Goal: Task Accomplishment & Management: Manage account settings

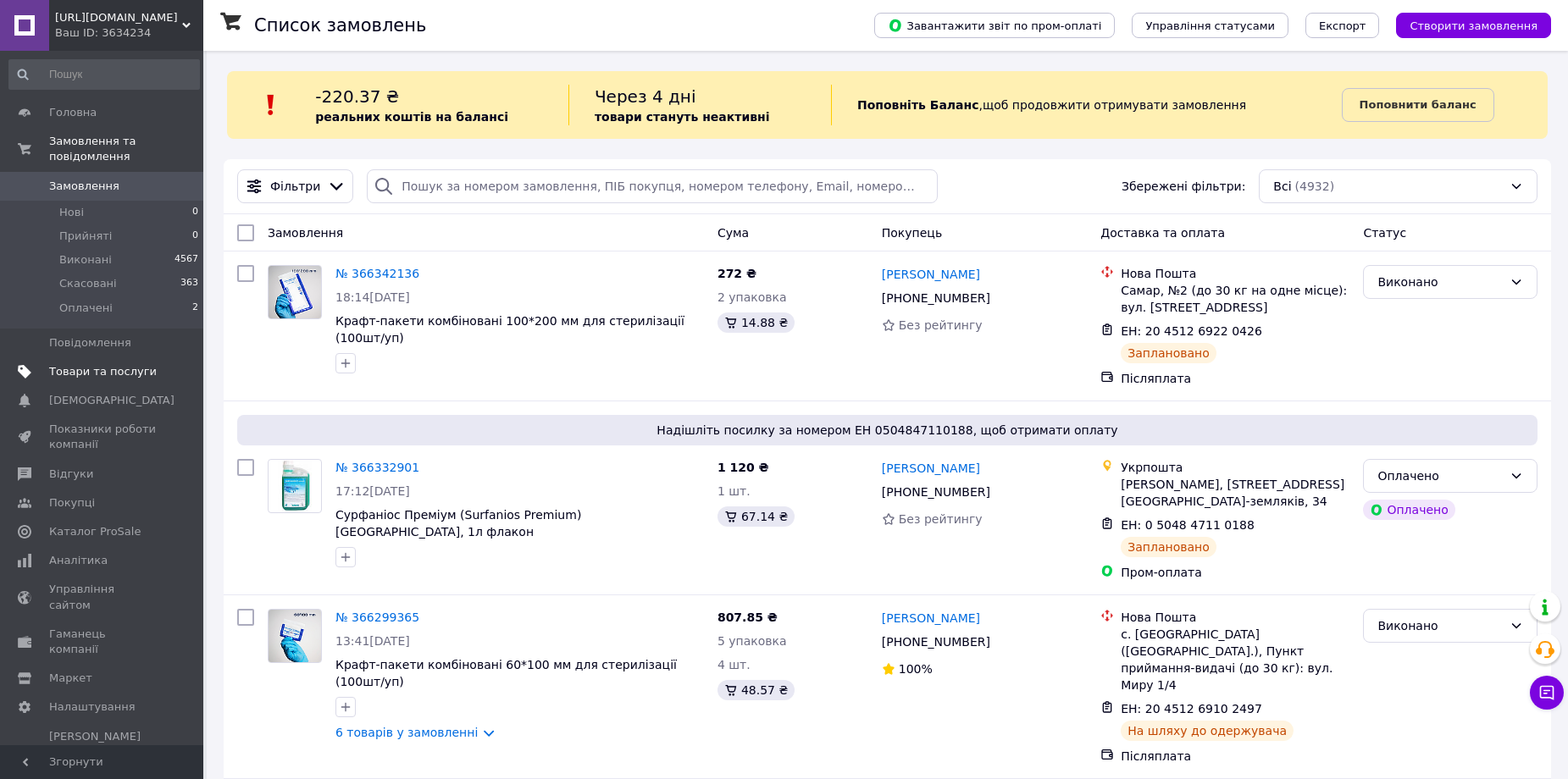
click at [86, 365] on span "Товари та послуги" at bounding box center [103, 372] width 107 height 15
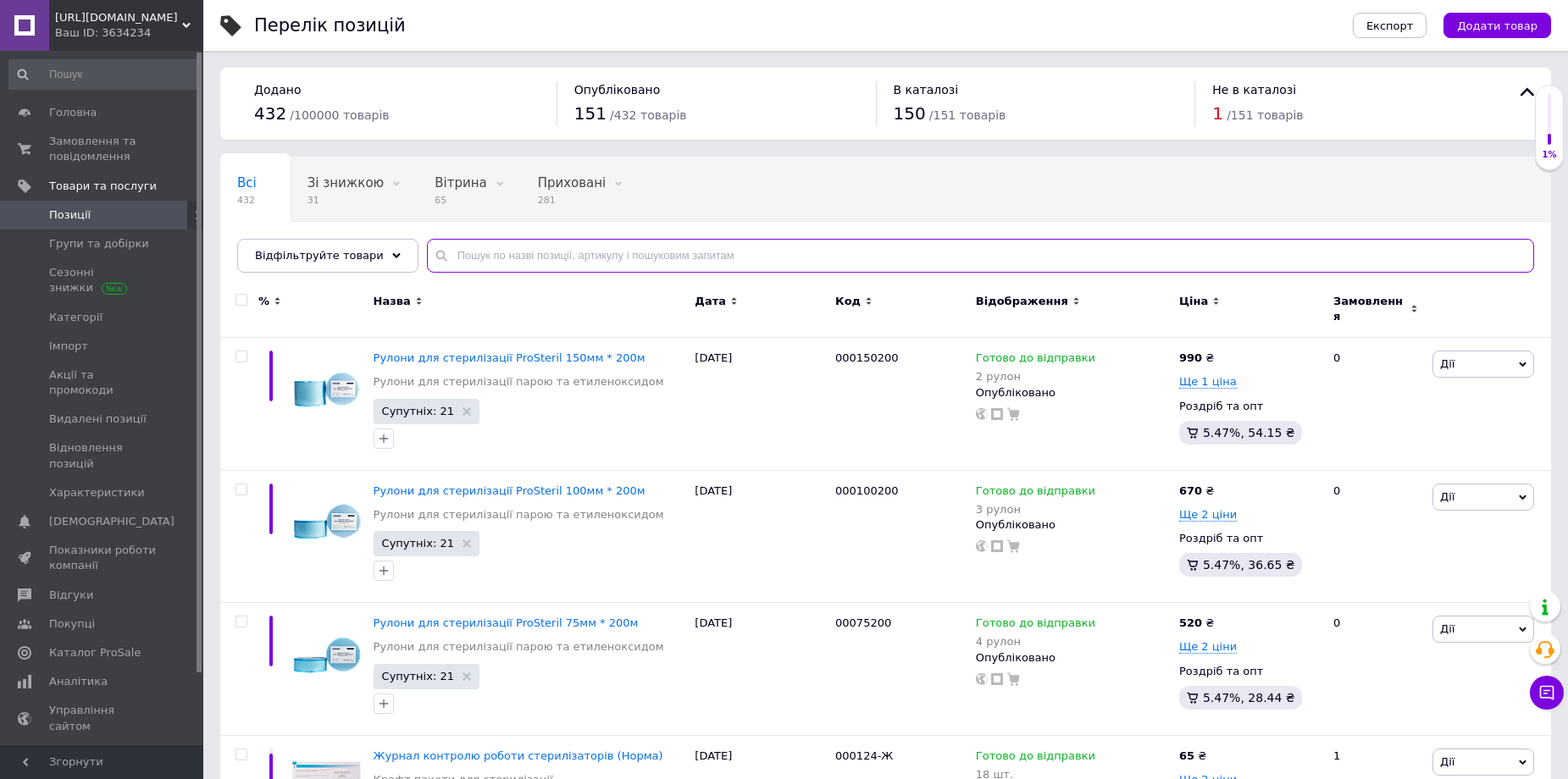
click at [467, 253] on input "text" at bounding box center [981, 256] width 1108 height 34
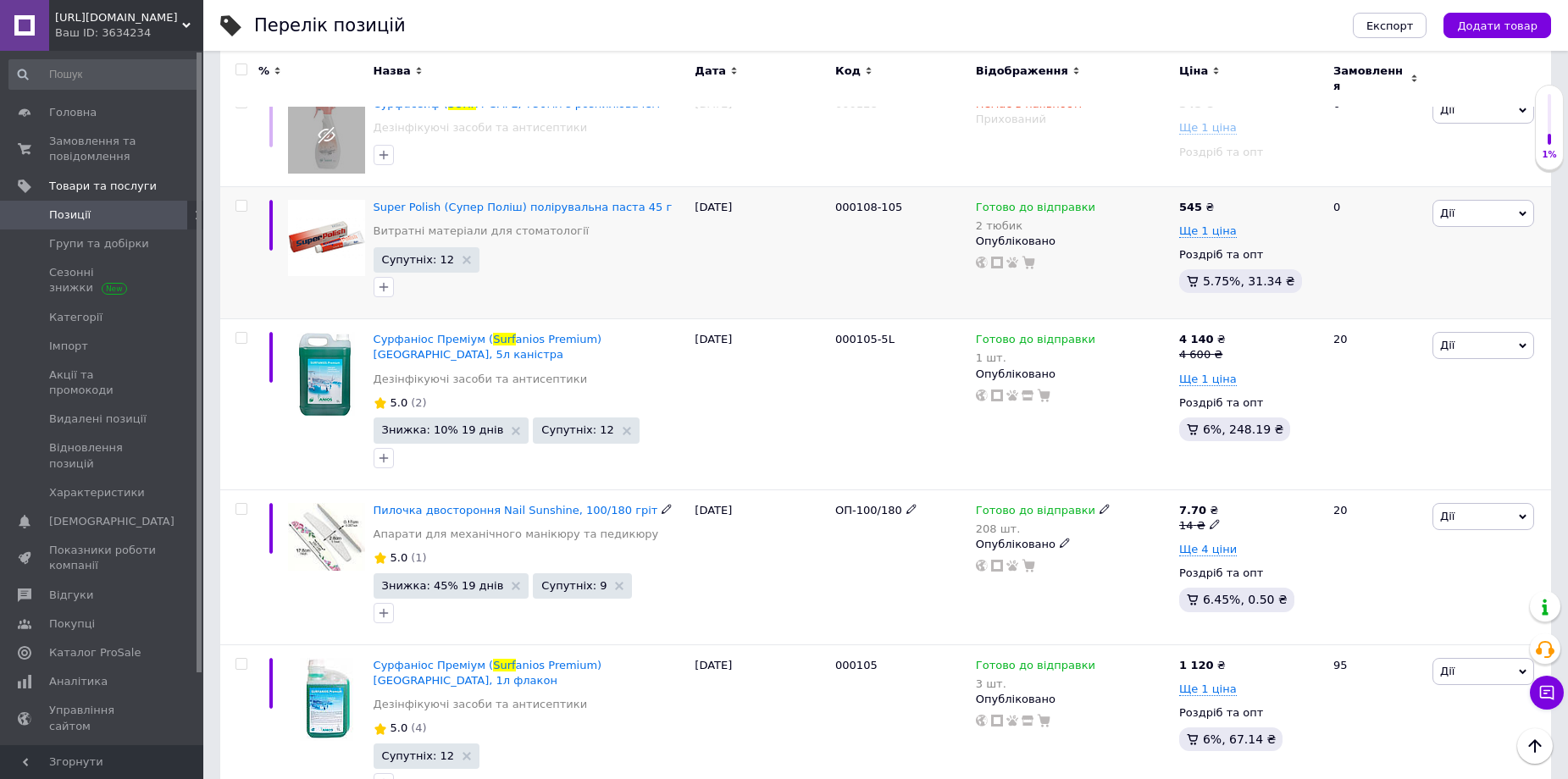
scroll to position [266, 0]
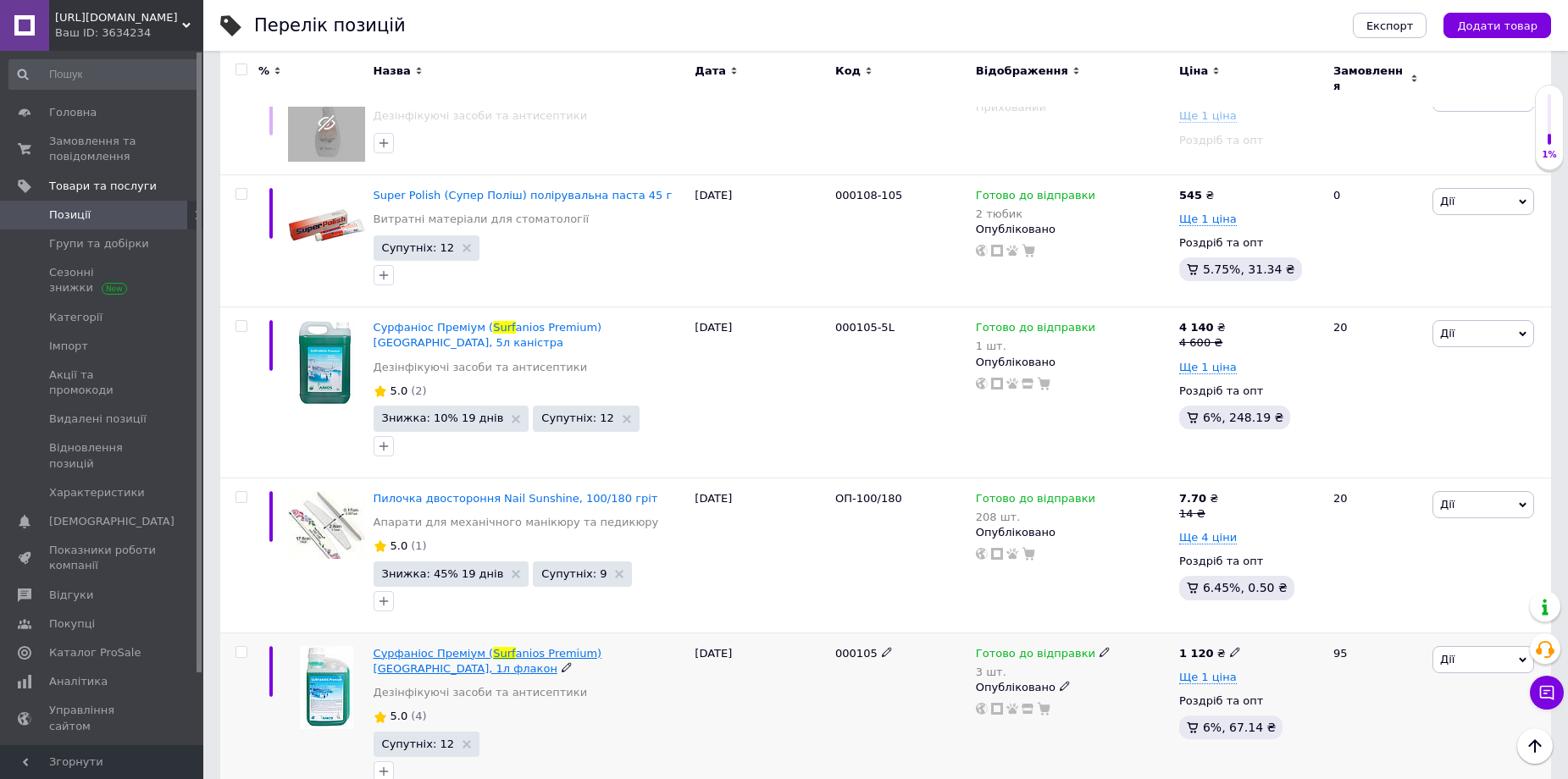
type input "surf"
click at [554, 648] on span "anios Premium) [GEOGRAPHIC_DATA], 1л флакон" at bounding box center [488, 661] width 229 height 28
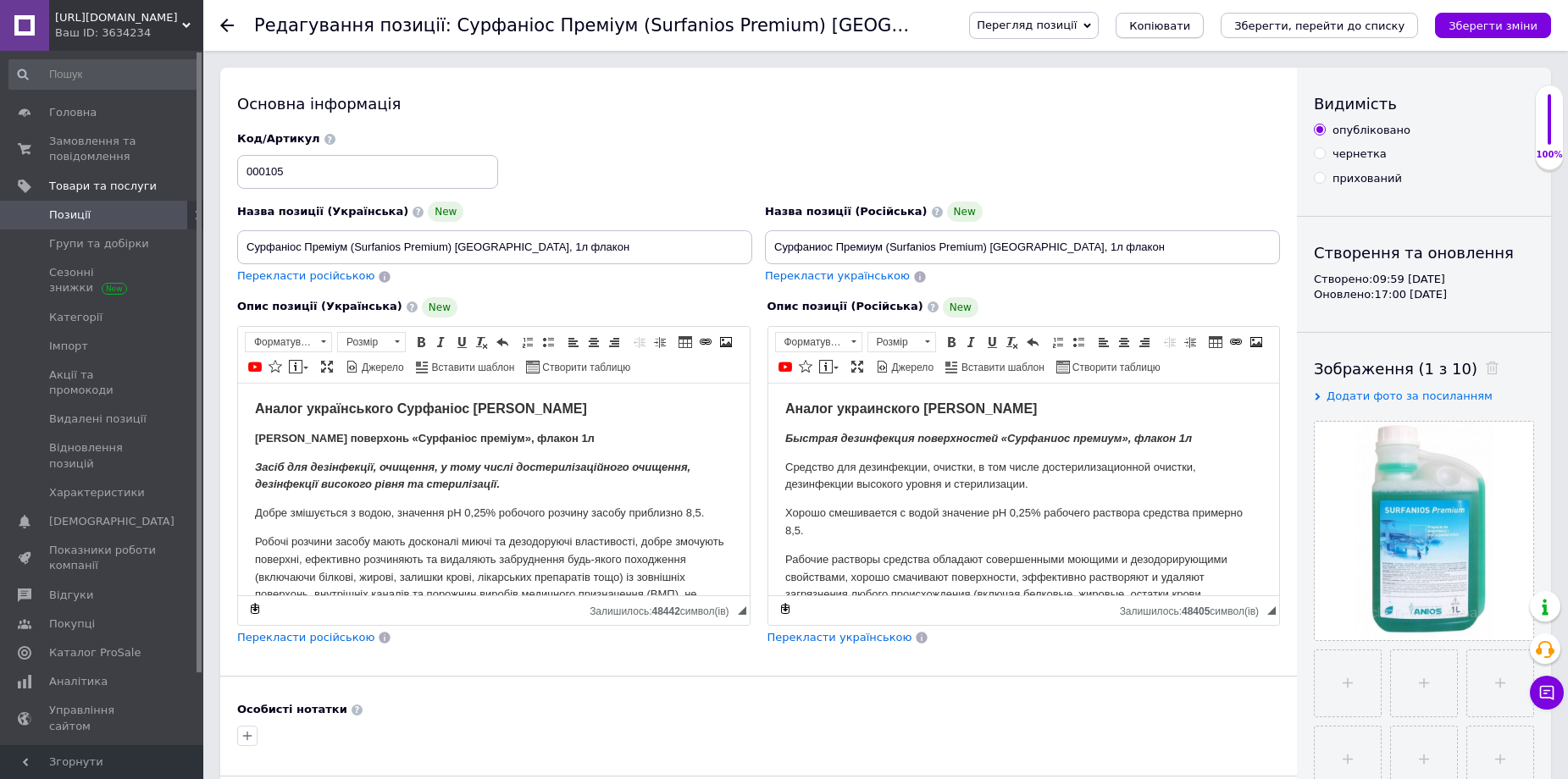
click at [1191, 22] on span "Копіювати" at bounding box center [1160, 26] width 61 height 13
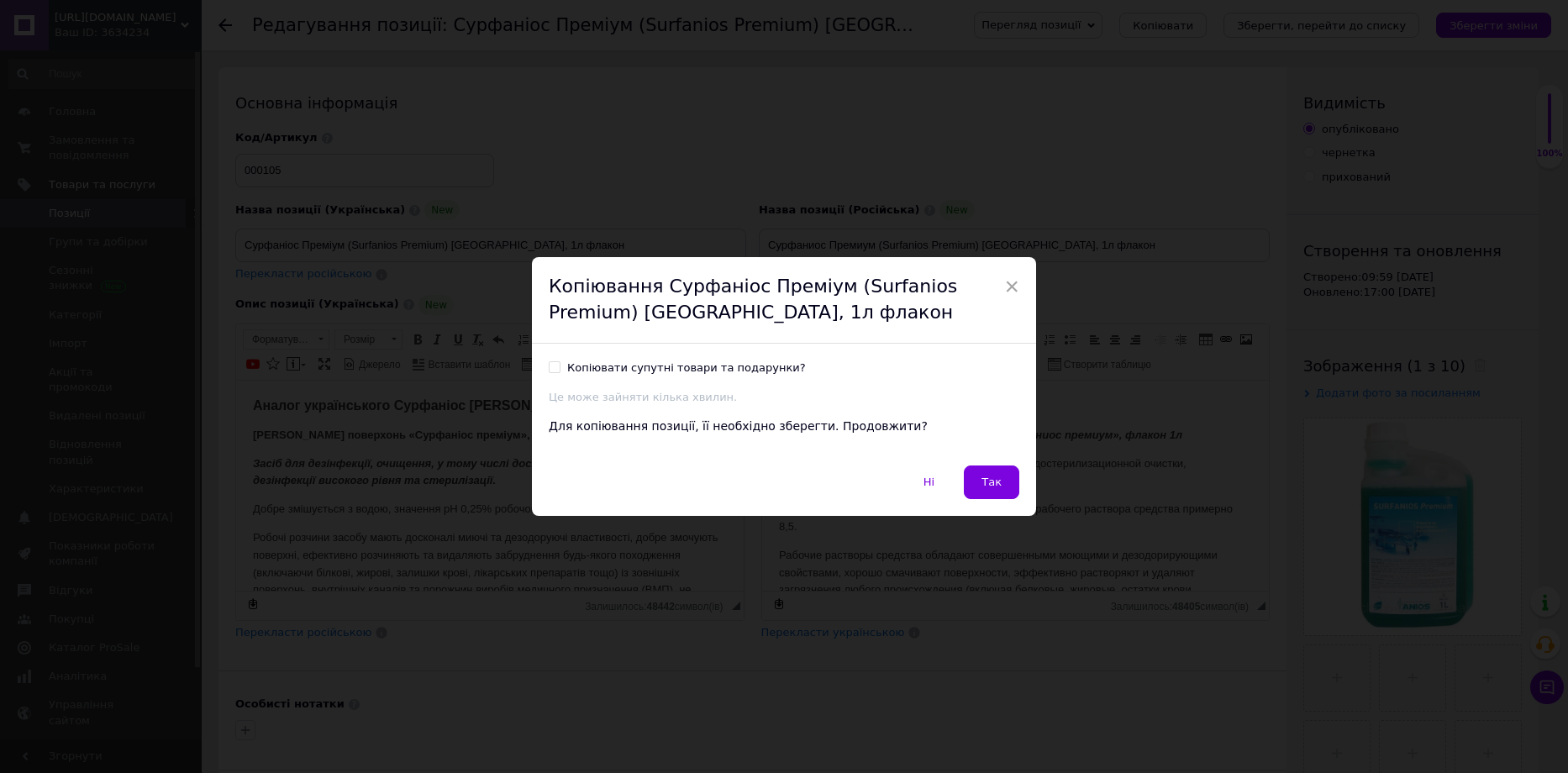
click at [567, 367] on div "Копіювати супутні товари та подарунки?" at bounding box center [686, 368] width 239 height 15
click at [560, 367] on input "Копіювати супутні товари та подарунки?" at bounding box center [554, 367] width 11 height 11
checkbox input "true"
click at [979, 485] on button "Так" at bounding box center [992, 483] width 55 height 34
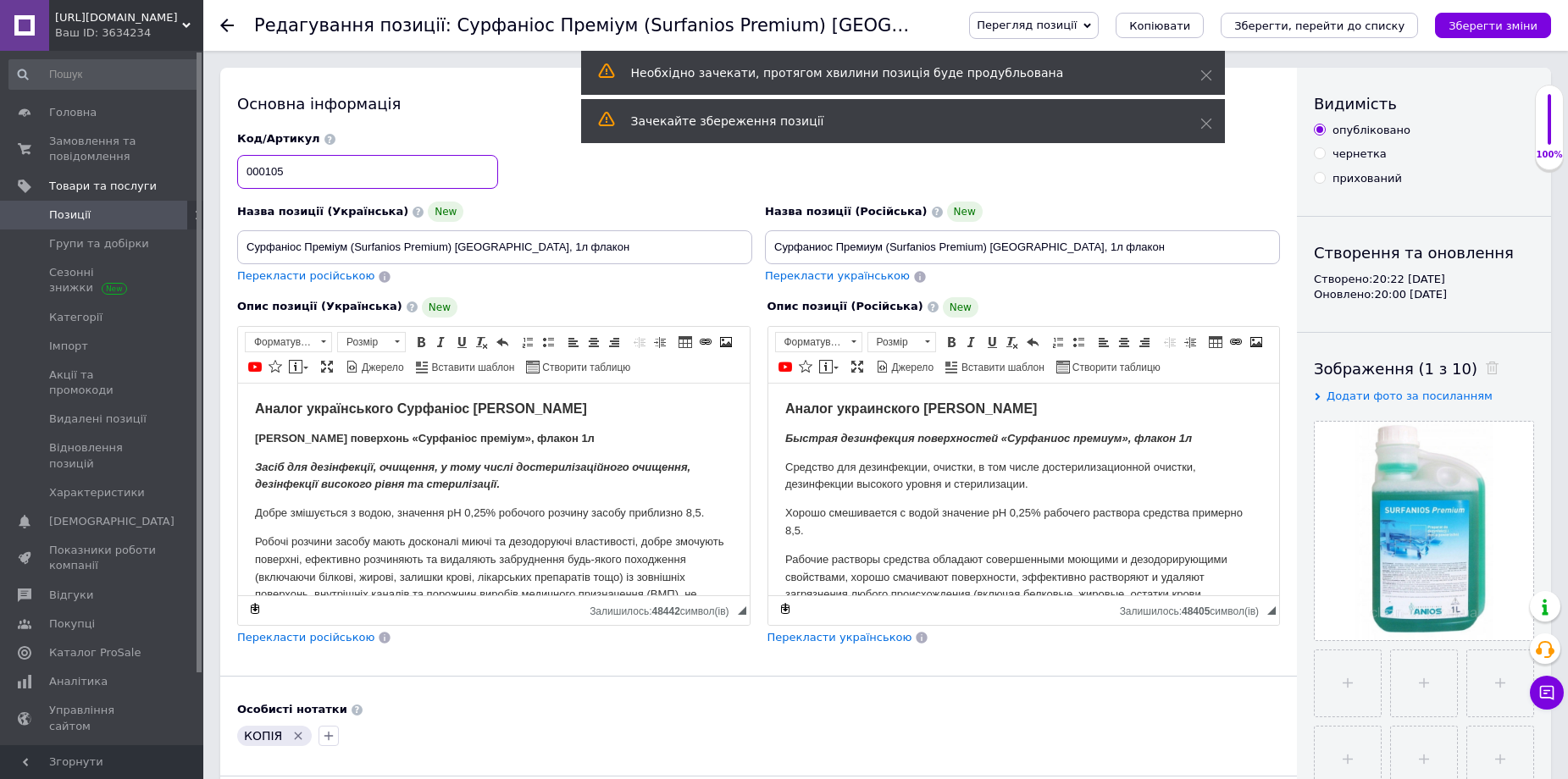
click at [324, 165] on input "000105" at bounding box center [367, 172] width 261 height 34
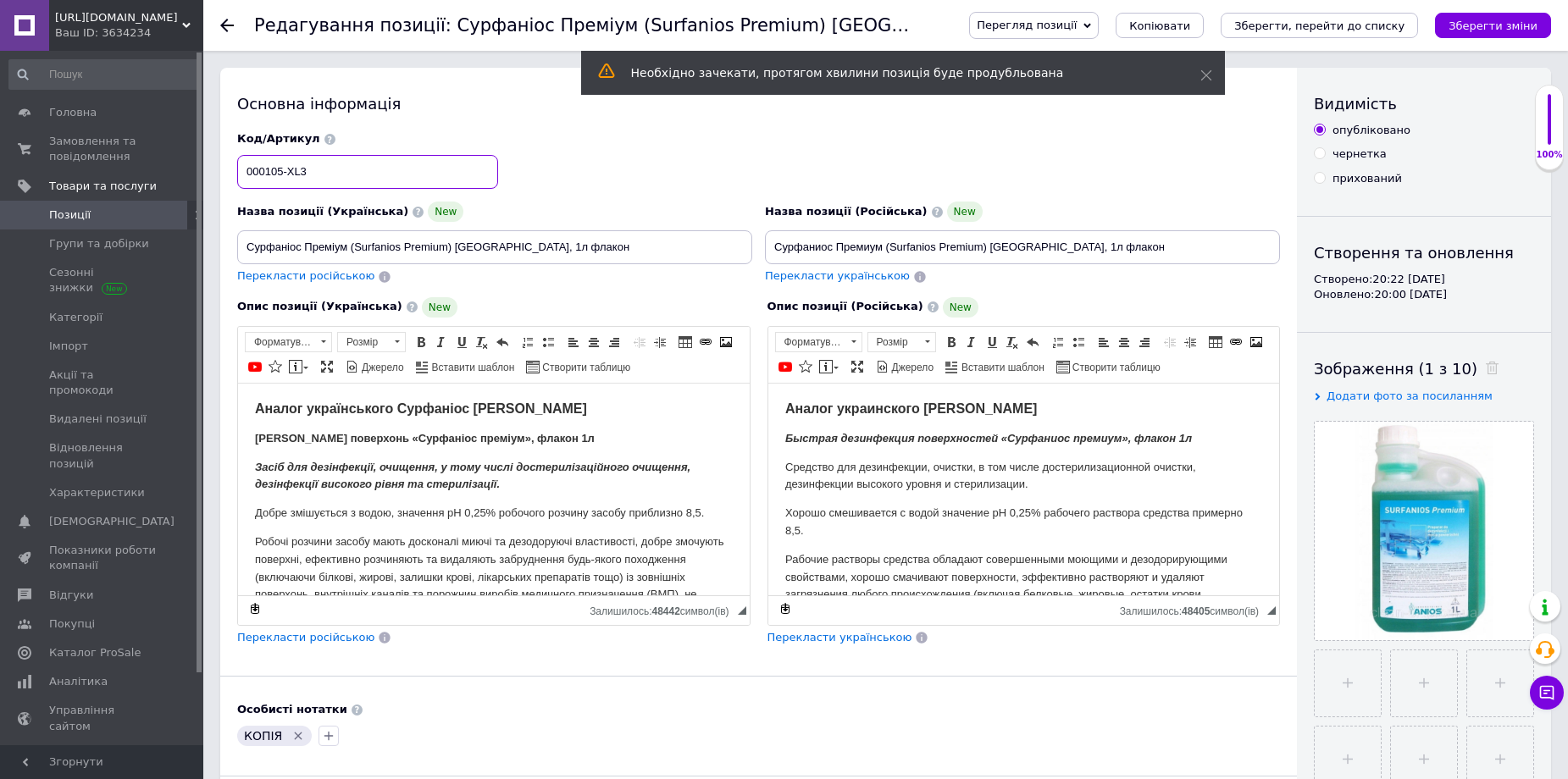
type input "000105-XL3"
click at [286, 243] on input "Сурфаніос Преміум (Surfanios Premium) [GEOGRAPHIC_DATA], 1л флакон" at bounding box center [494, 248] width 515 height 34
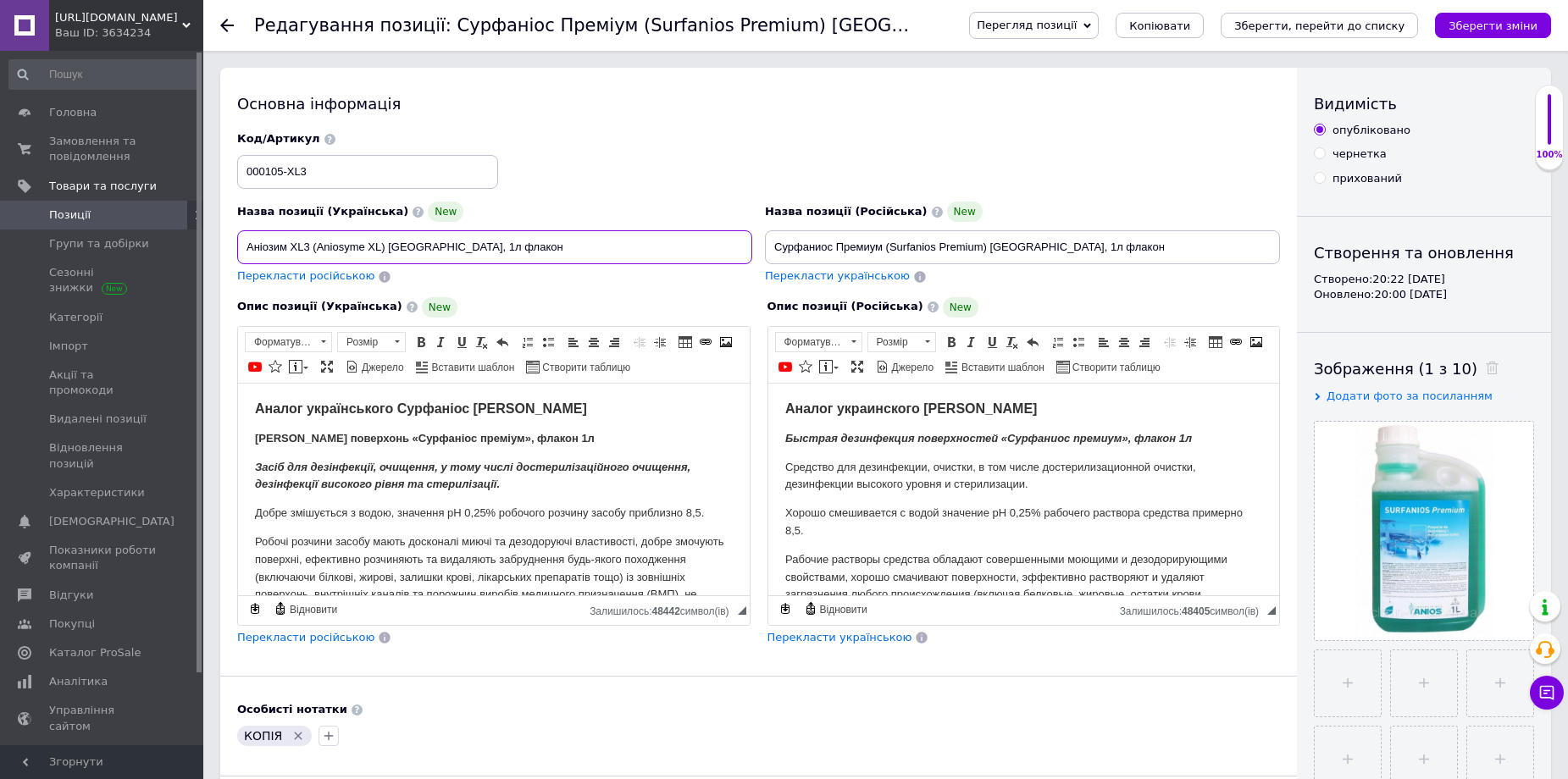
type input "Аніозим XL3 (Aniosyme XL) [GEOGRAPHIC_DATA], 1л флакон"
click at [866, 244] on input "Сурфаниос Премиум (Surfanios Premium) [GEOGRAPHIC_DATA], 1л флакон" at bounding box center [1022, 248] width 515 height 34
type input "Аниозым XL3 (Aniosyme XL3) [GEOGRAPHIC_DATA], 1л флакон"
click at [784, 406] on strong "Аналог украинского [PERSON_NAME]" at bounding box center [910, 408] width 251 height 14
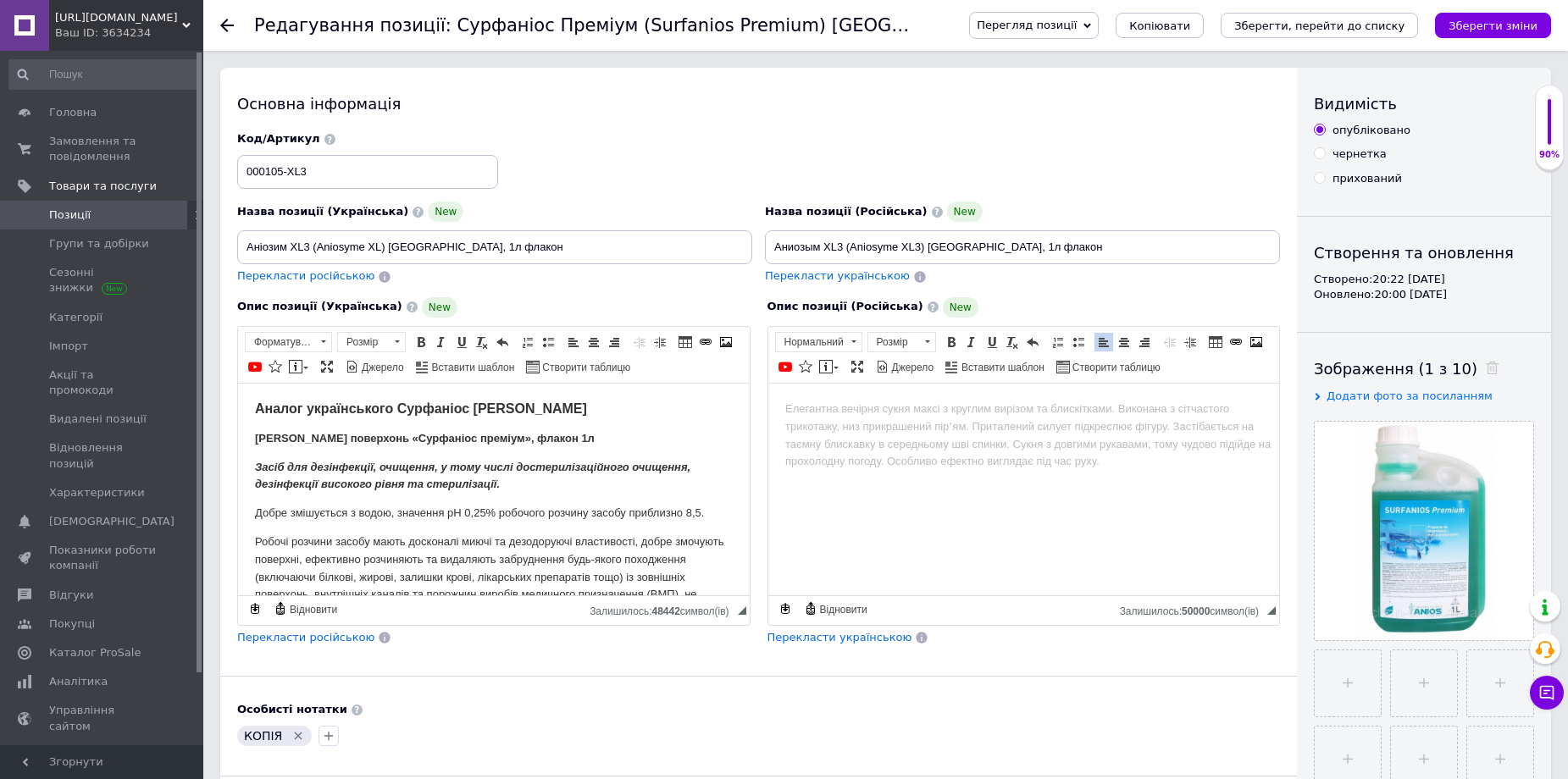
click at [252, 400] on html "Аналог українського Сурфаніос [PERSON_NAME] Швидка дезінфекція поверхонь «Сурфа…" at bounding box center [494, 681] width 512 height 596
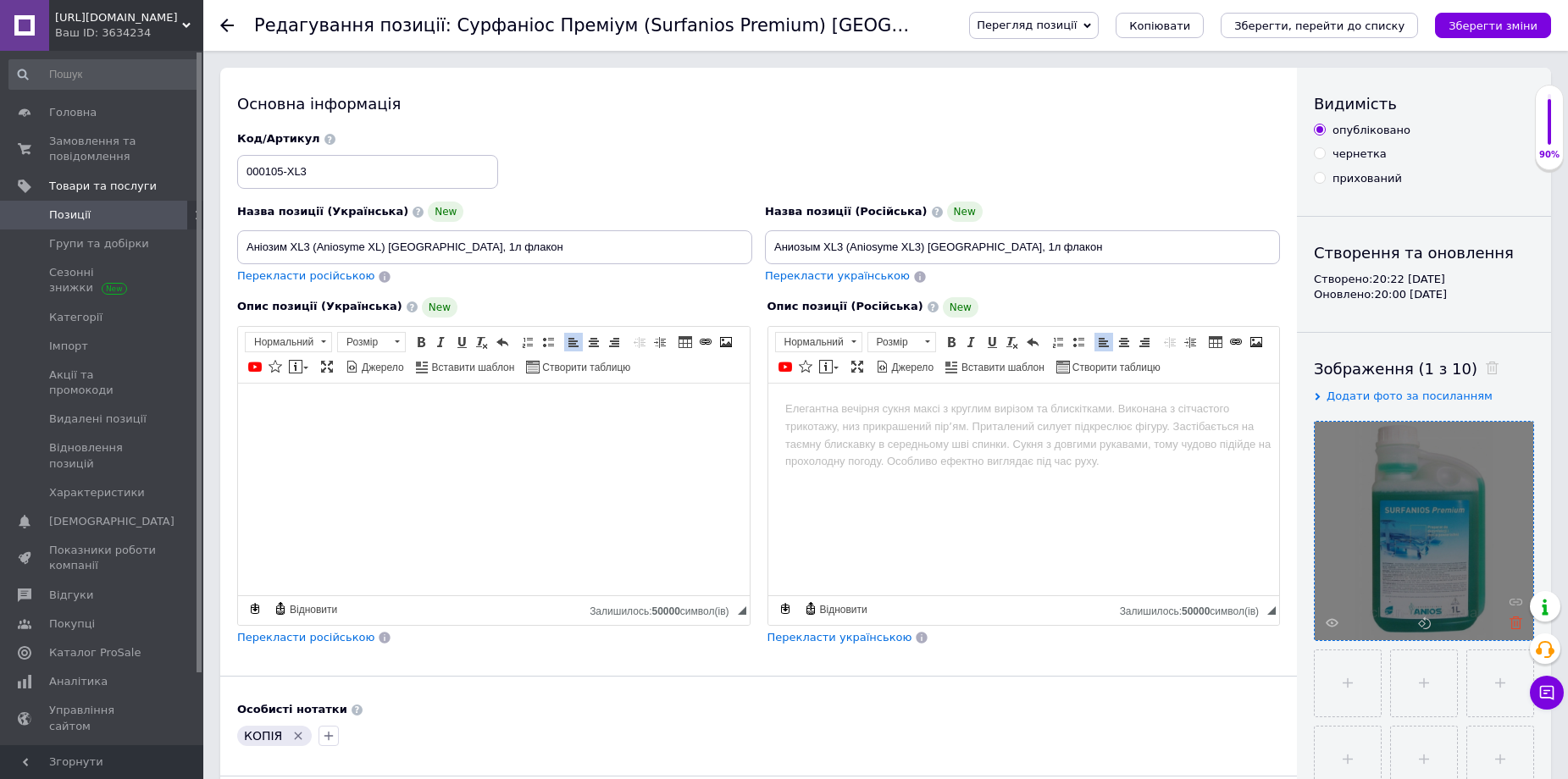
click at [1510, 620] on use at bounding box center [1516, 623] width 13 height 13
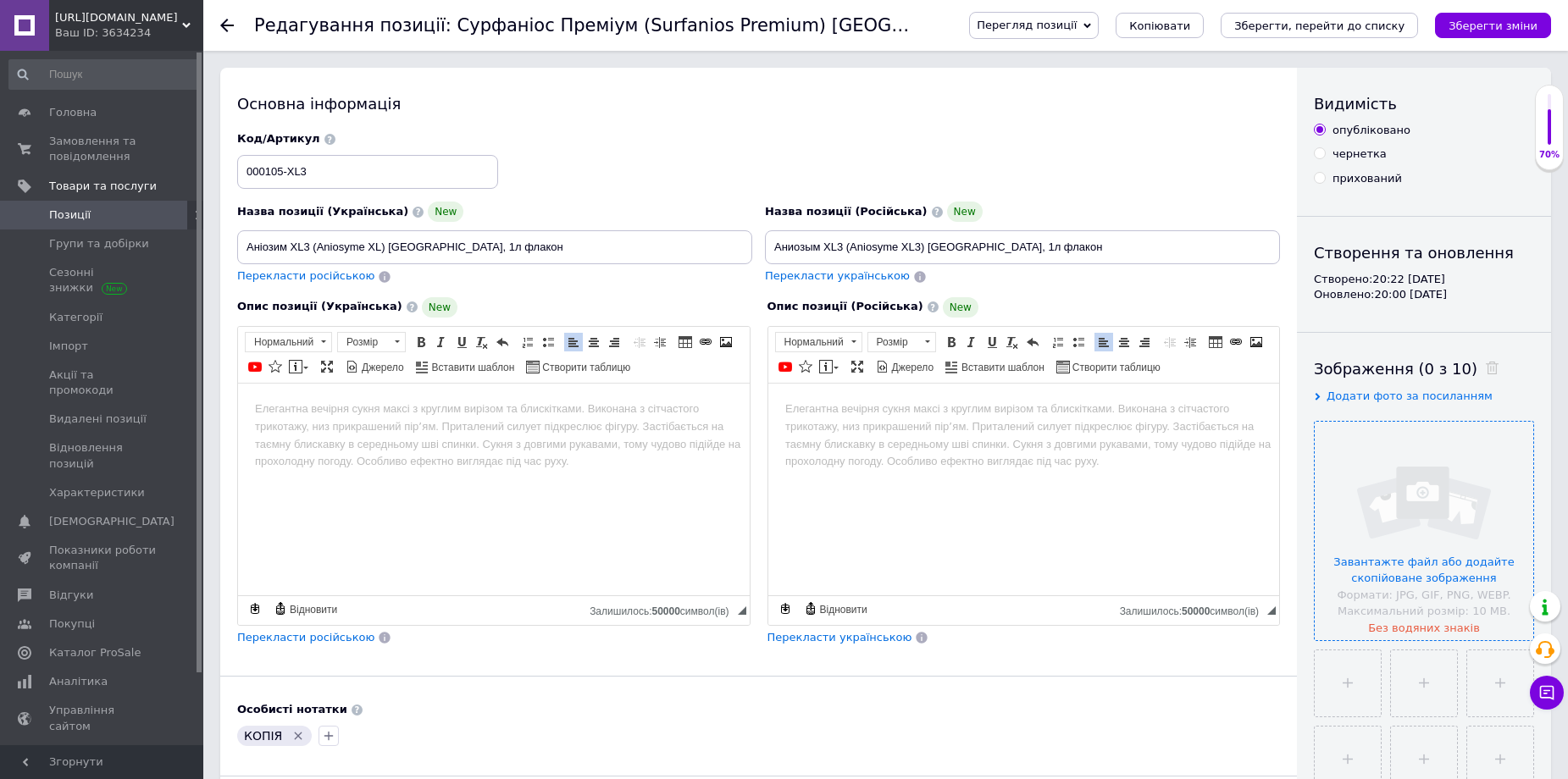
click at [1428, 538] on input "file" at bounding box center [1424, 530] width 219 height 219
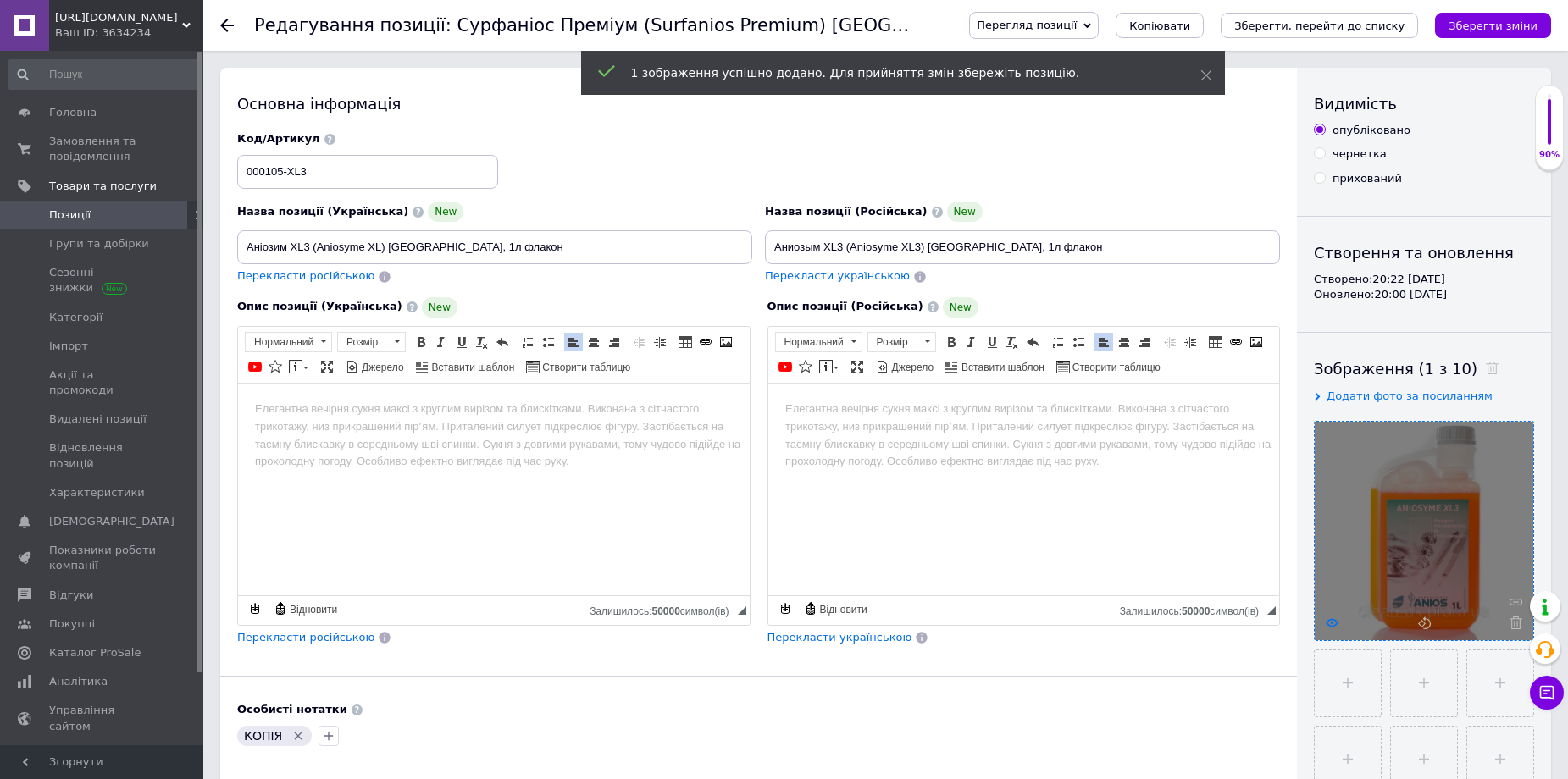
click at [1329, 619] on icon at bounding box center [1332, 623] width 13 height 13
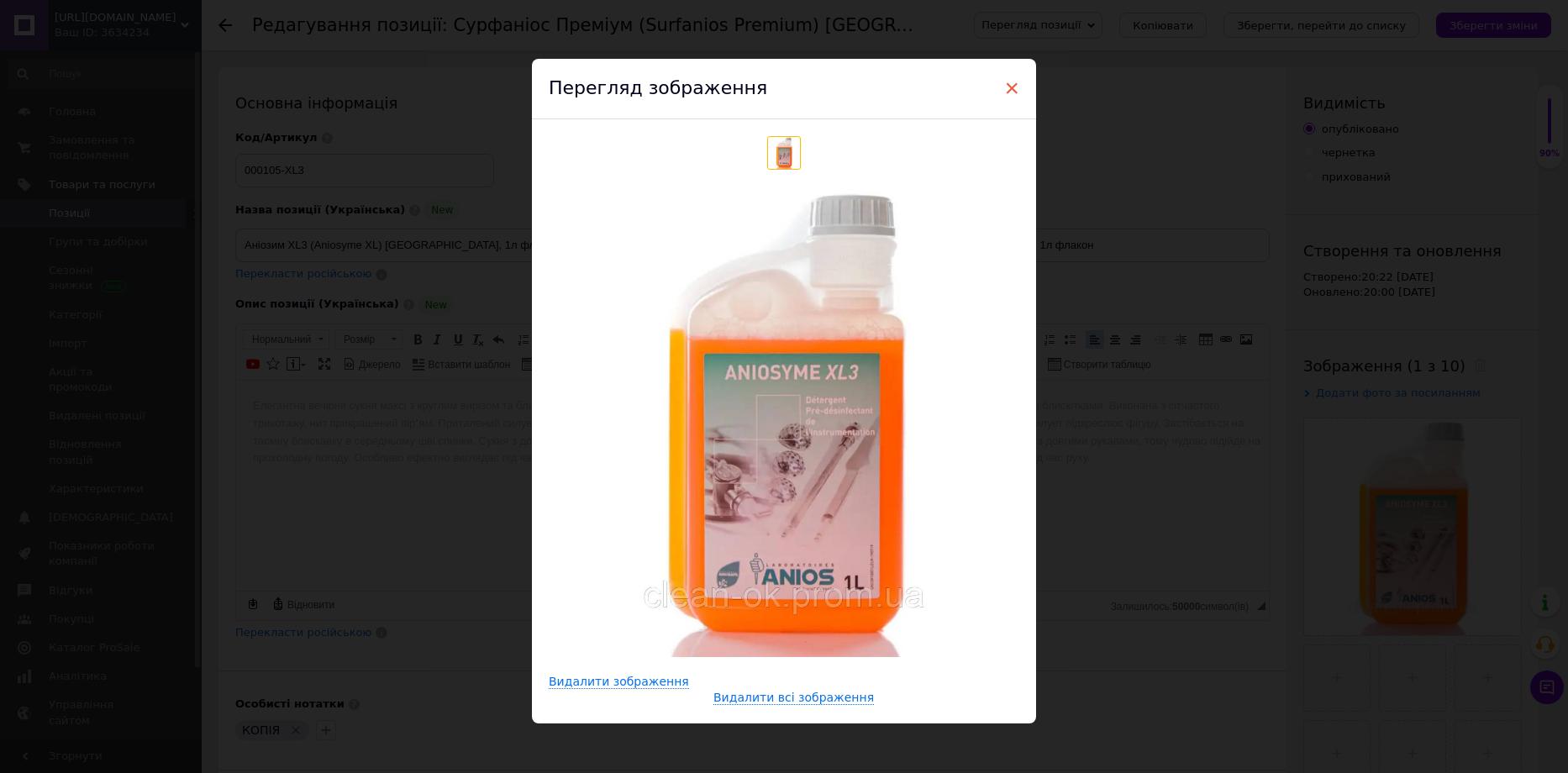
click at [1011, 89] on span "×" at bounding box center [1011, 88] width 15 height 29
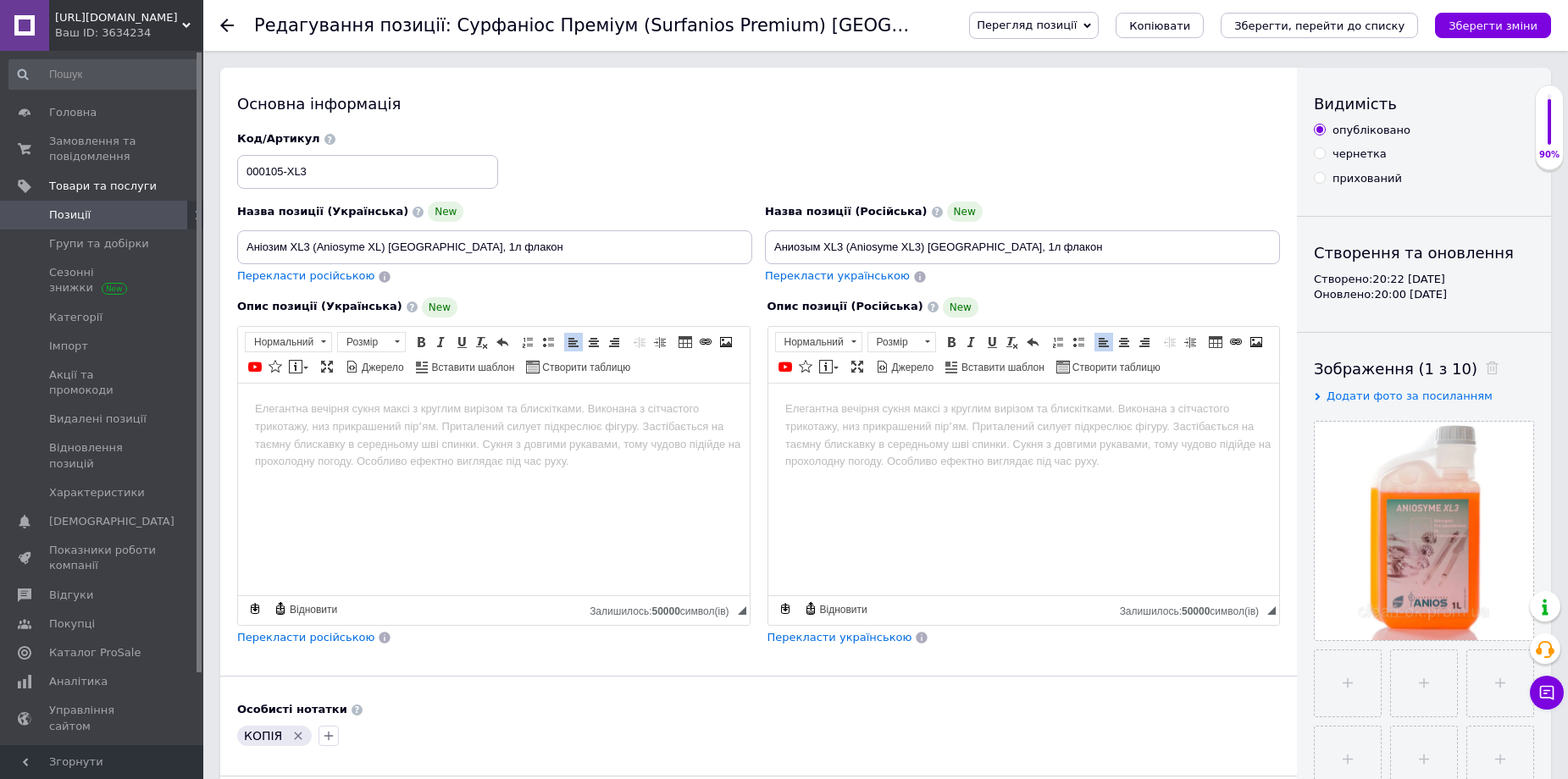
click at [268, 403] on body "Редактор, 1FD903E9-CEE0-451B-B36B-3930C35A2A62" at bounding box center [494, 409] width 478 height 18
paste body "Редактор, 1FD903E9-CEE0-451B-B36B-3930C35A2A62"
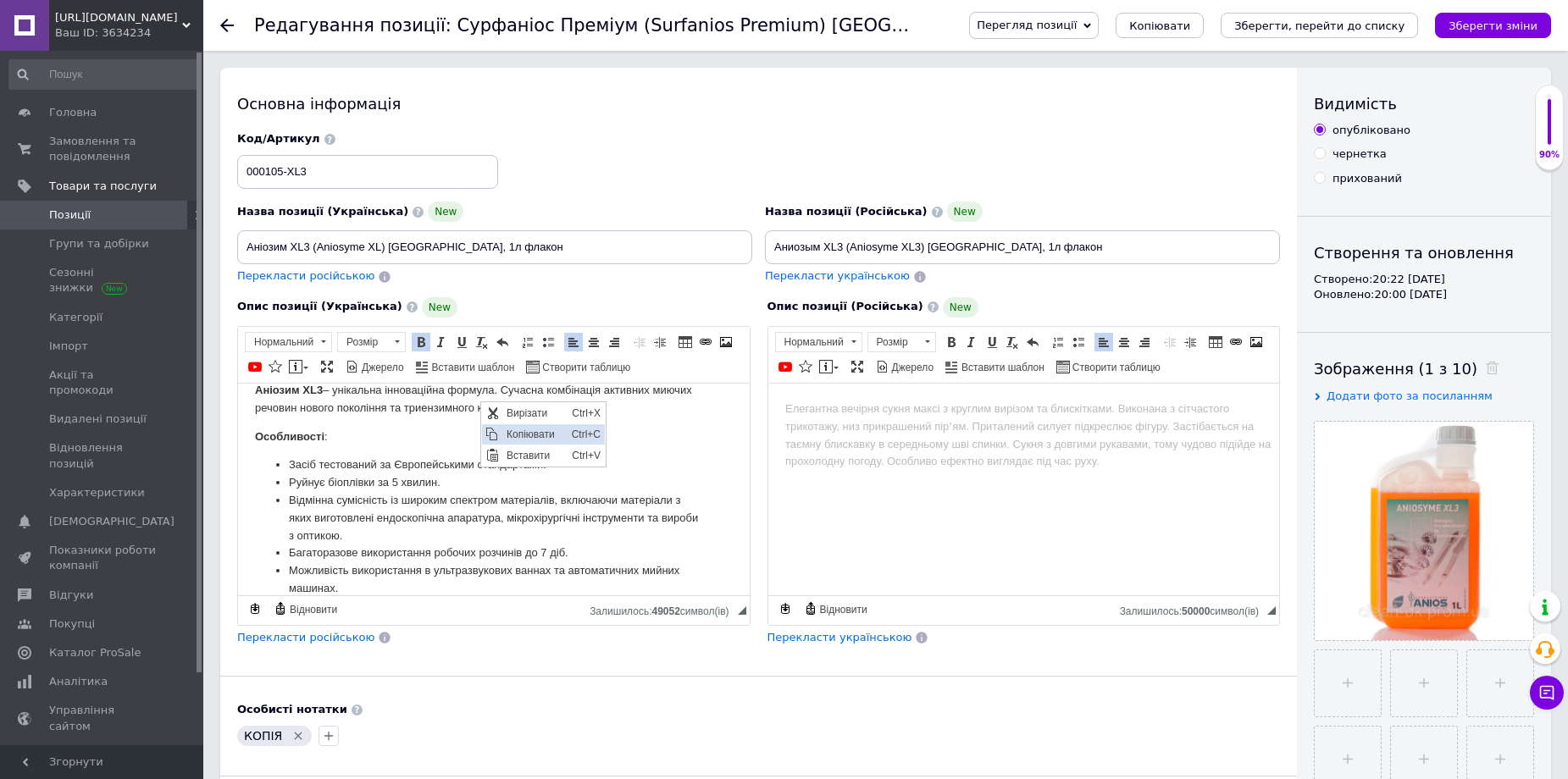
click at [530, 436] on span "Копіювати" at bounding box center [535, 433] width 65 height 21
copy p "Аніозим XL3 – унікальна інноваційна формула. Сучасна комбінація активних миючих…"
click at [790, 397] on html at bounding box center [1023, 408] width 512 height 51
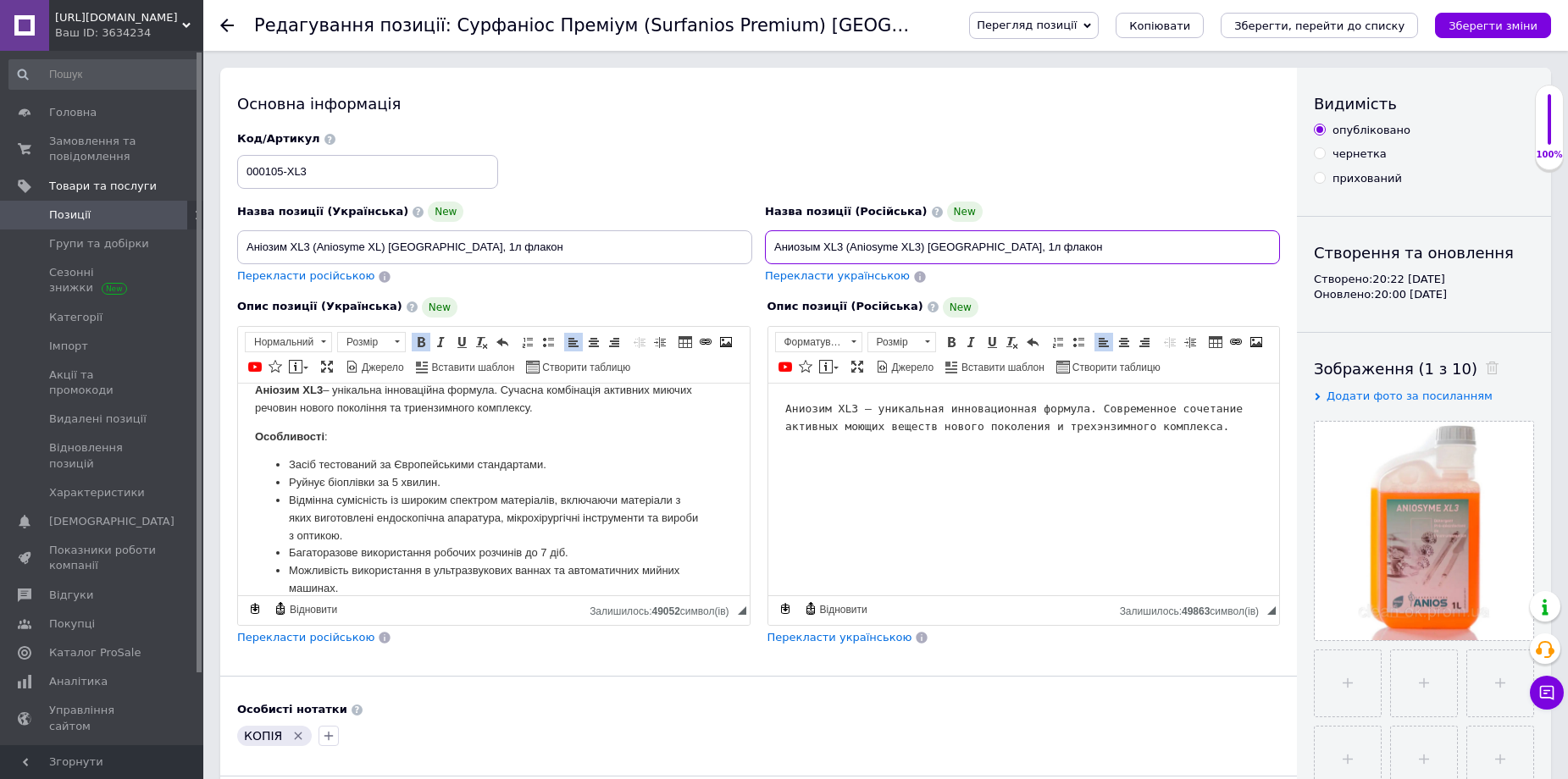
click at [809, 250] on input "Аниозым XL3 (Aniosyme XL3) [GEOGRAPHIC_DATA], 1л флакон" at bounding box center [1022, 248] width 515 height 34
type input "Аниозим XL3 (Aniosyme XL3) [GEOGRAPHIC_DATA], 1л флакон"
click at [848, 411] on pre "Аниозим XL3 – уникальная инновационная формула. Современное сочетание активных …" at bounding box center [1023, 418] width 478 height 36
click at [255, 436] on strong "Особливості" at bounding box center [289, 436] width 69 height 13
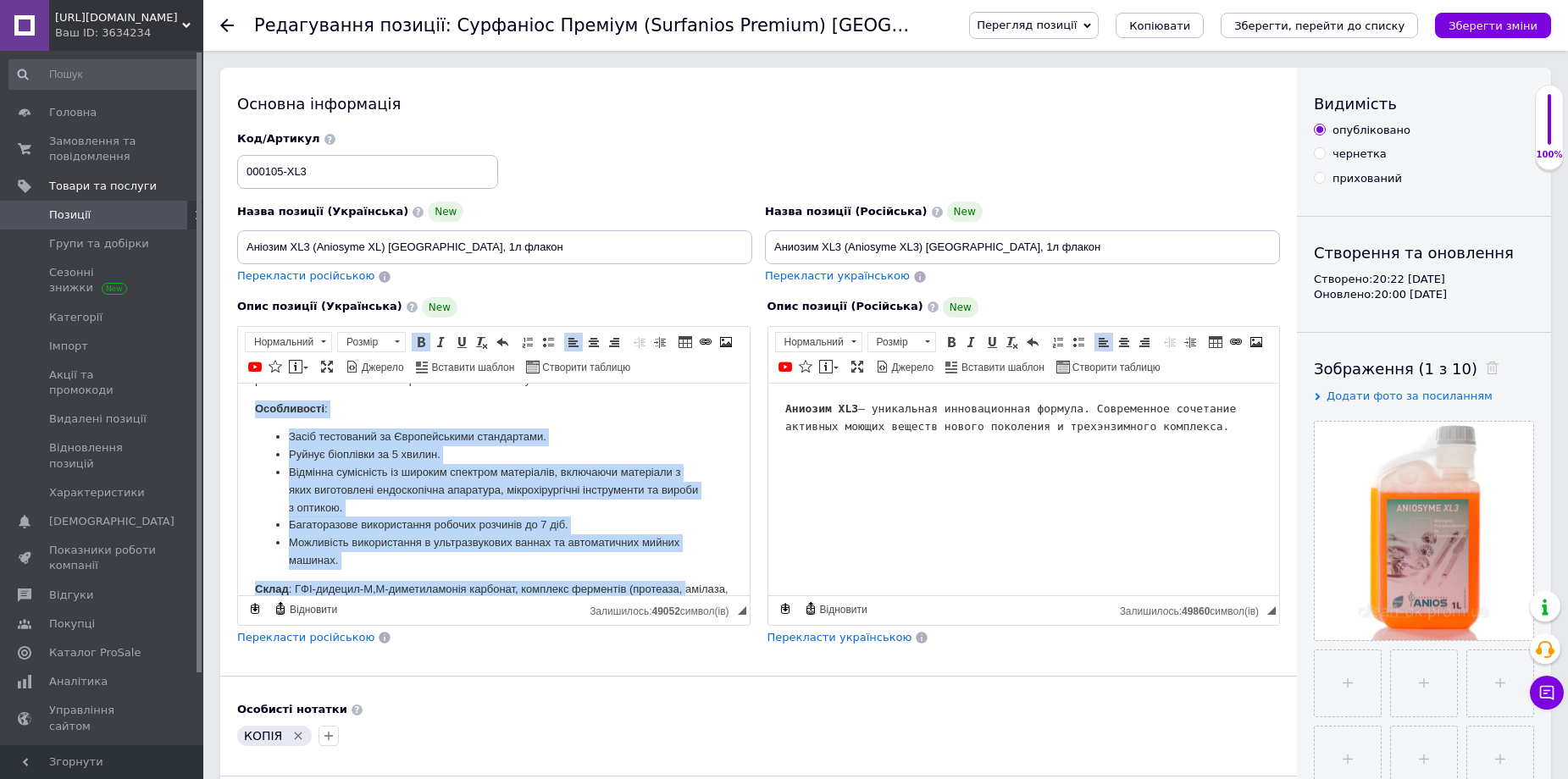
scroll to position [64, 0]
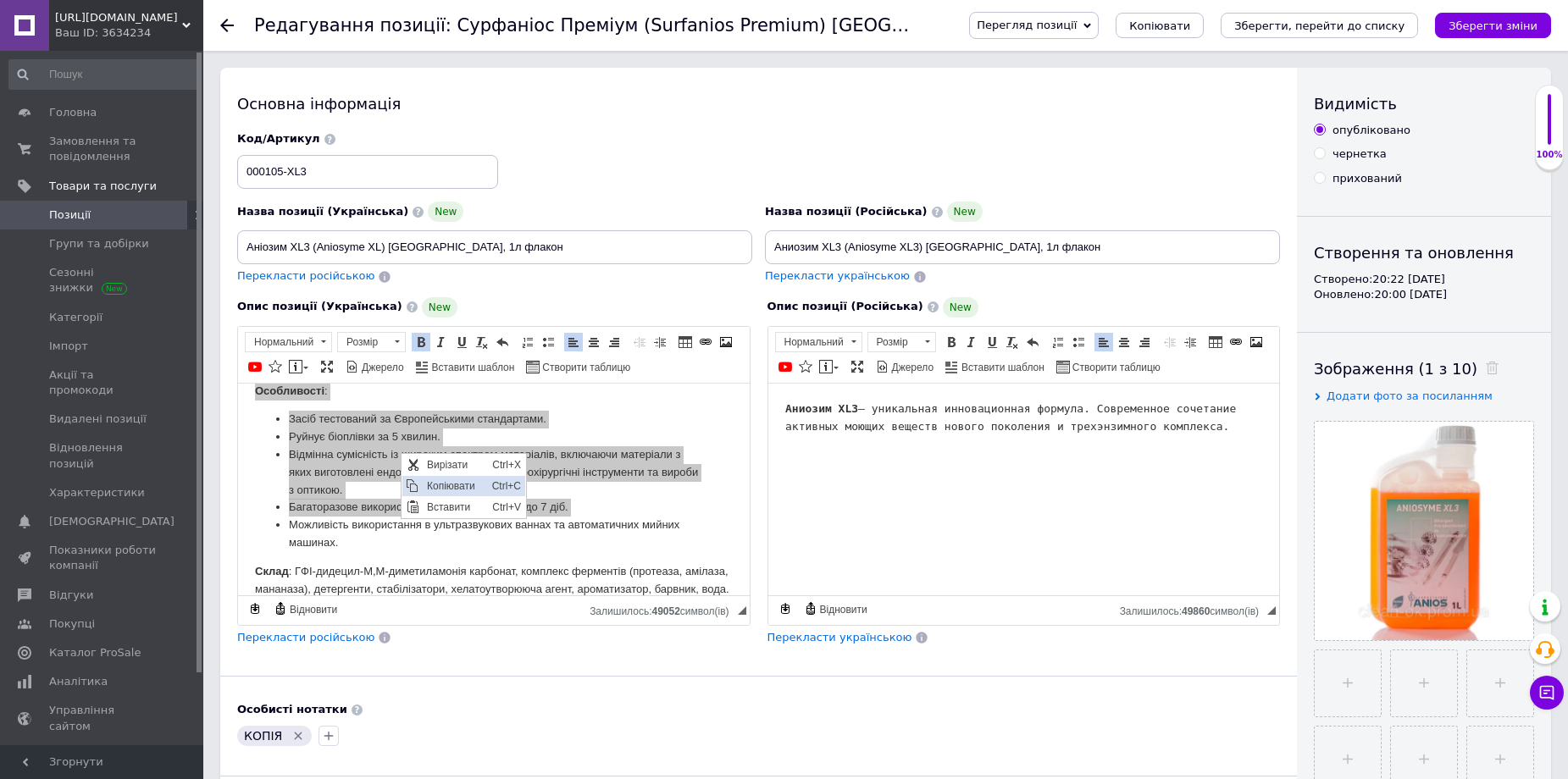
drag, startPoint x: 468, startPoint y: 481, endPoint x: 638, endPoint y: 552, distance: 184.2
click at [468, 481] on span "Копіювати" at bounding box center [455, 485] width 65 height 21
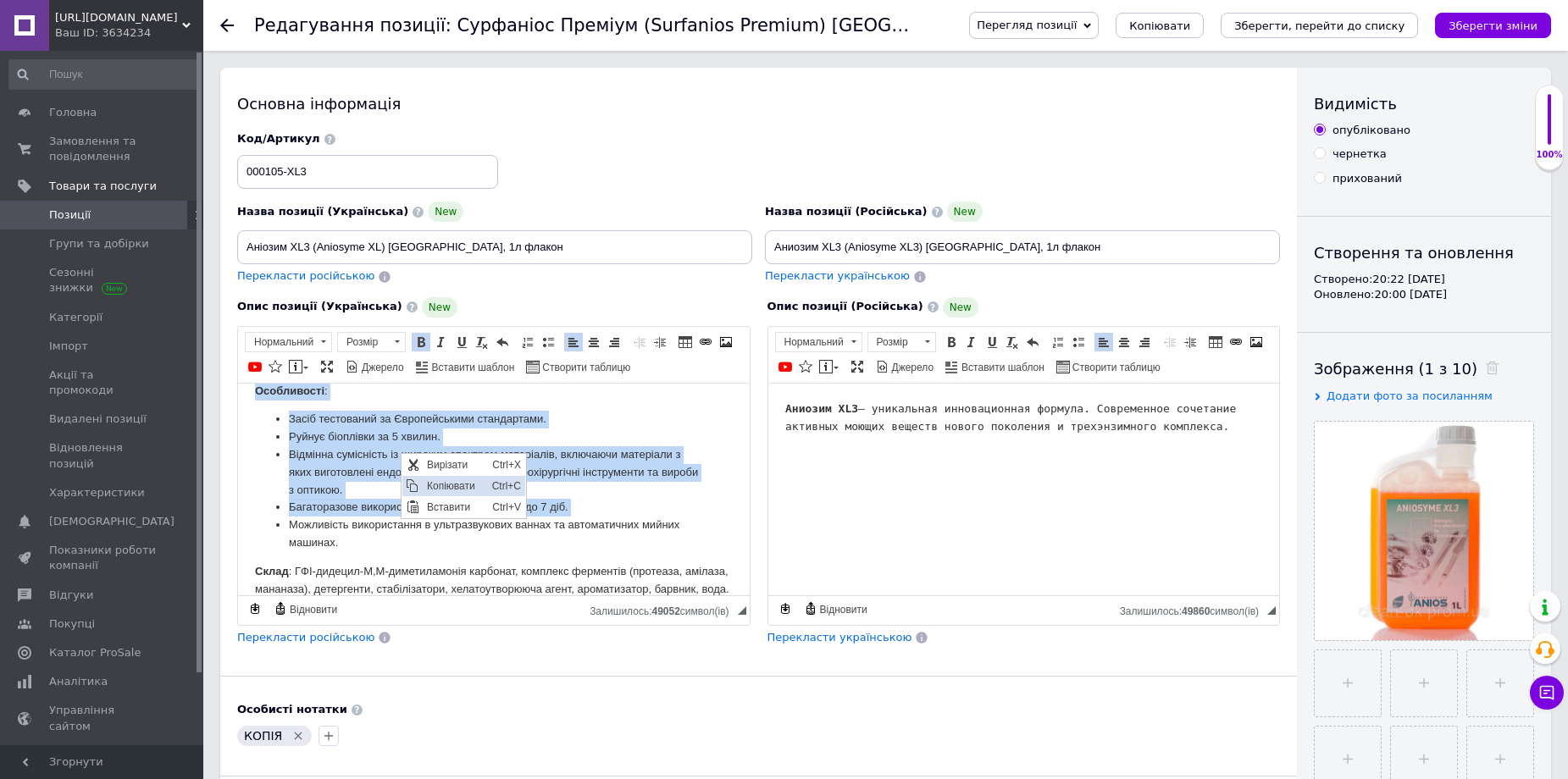
copy body "Особливості : Засіб тестований за Європейськими стандартами. Руйнує біоплівки з…"
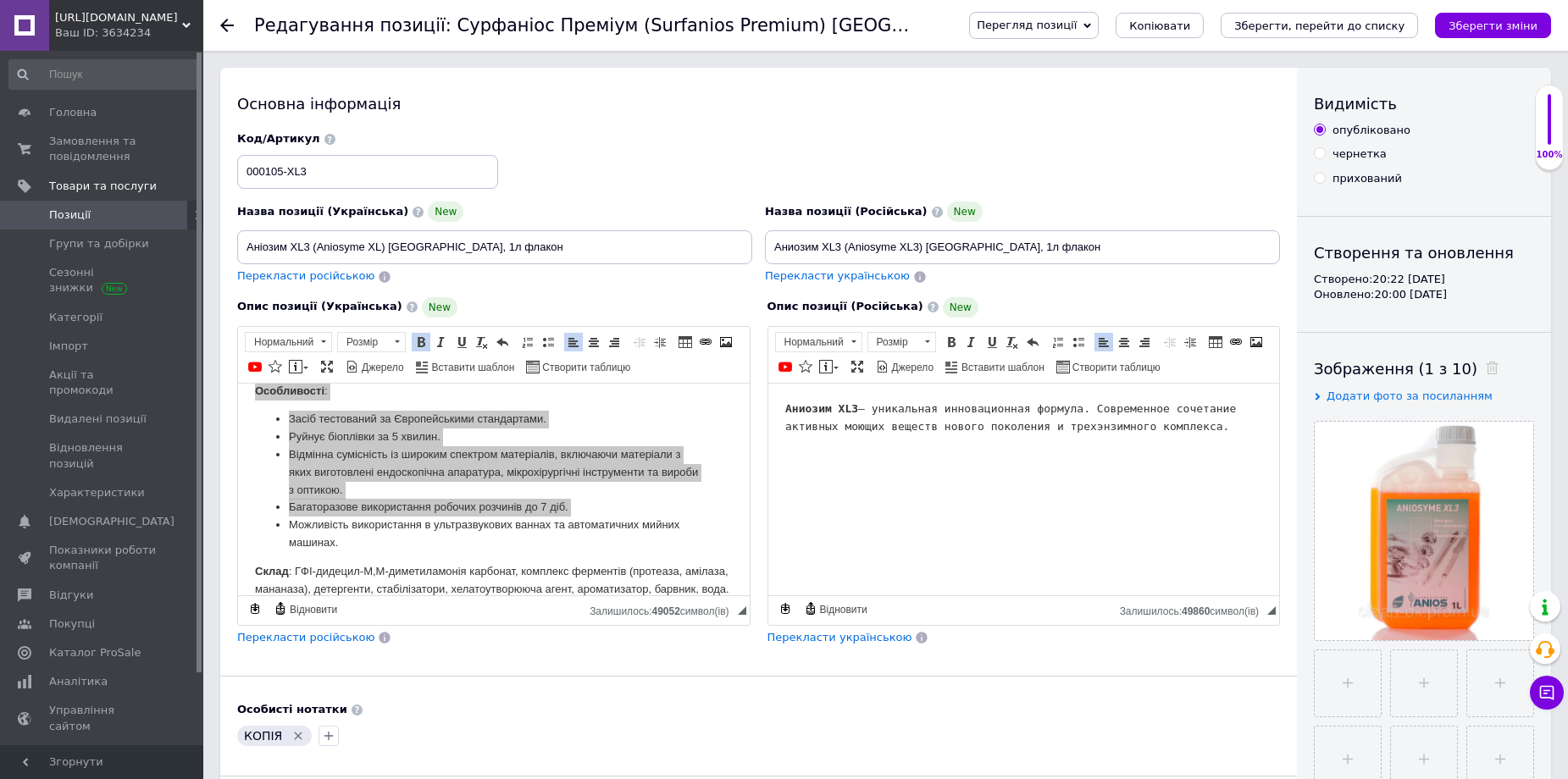
click at [821, 470] on html "Аниозим XL3 – уникальная инновационная формула. Современное сочетание активных …" at bounding box center [1023, 431] width 512 height 97
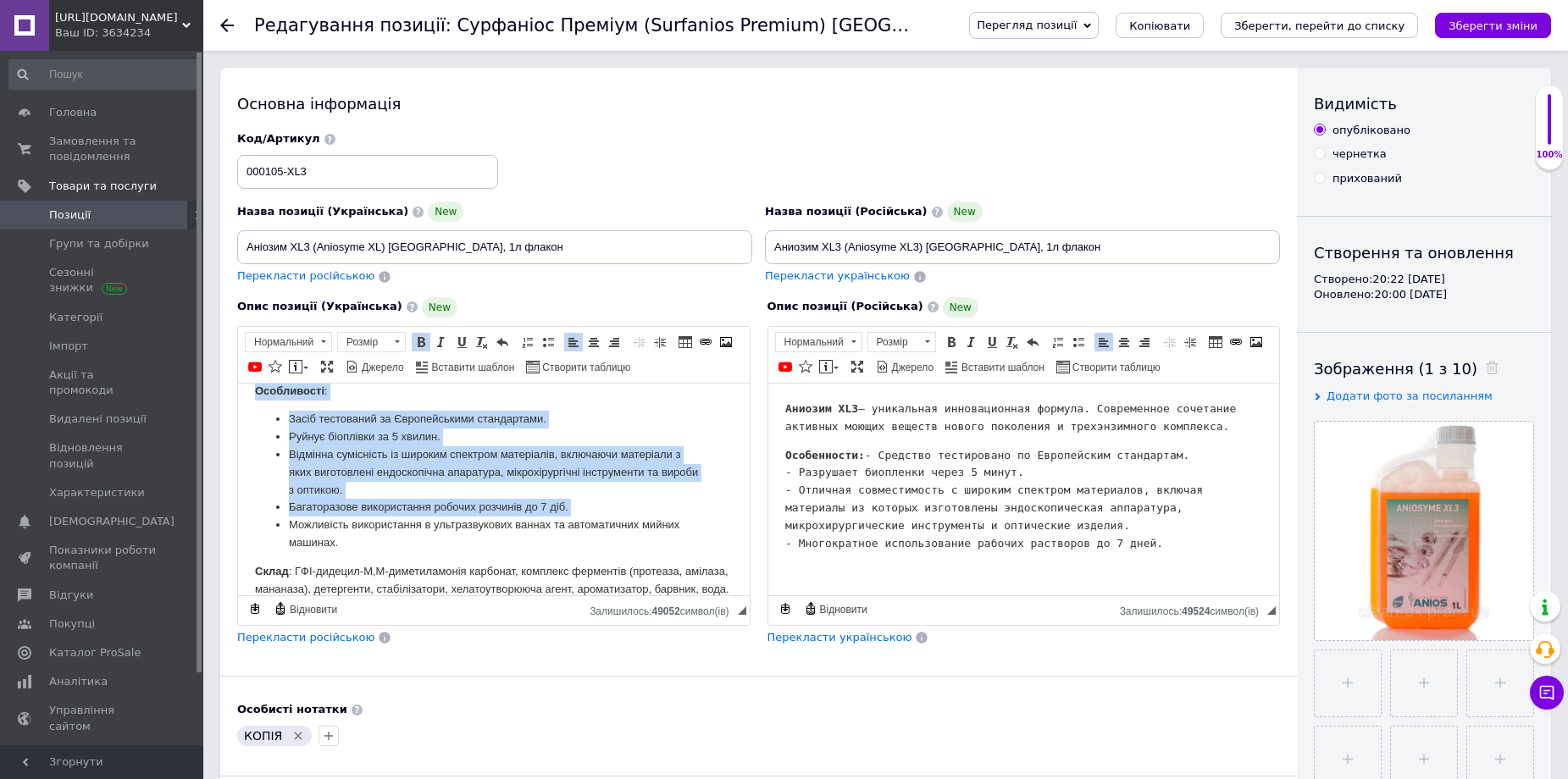
click at [293, 521] on li "Можливість використання в ультразвукових ваннах та автоматичних мийних машинах." at bounding box center [494, 534] width 410 height 36
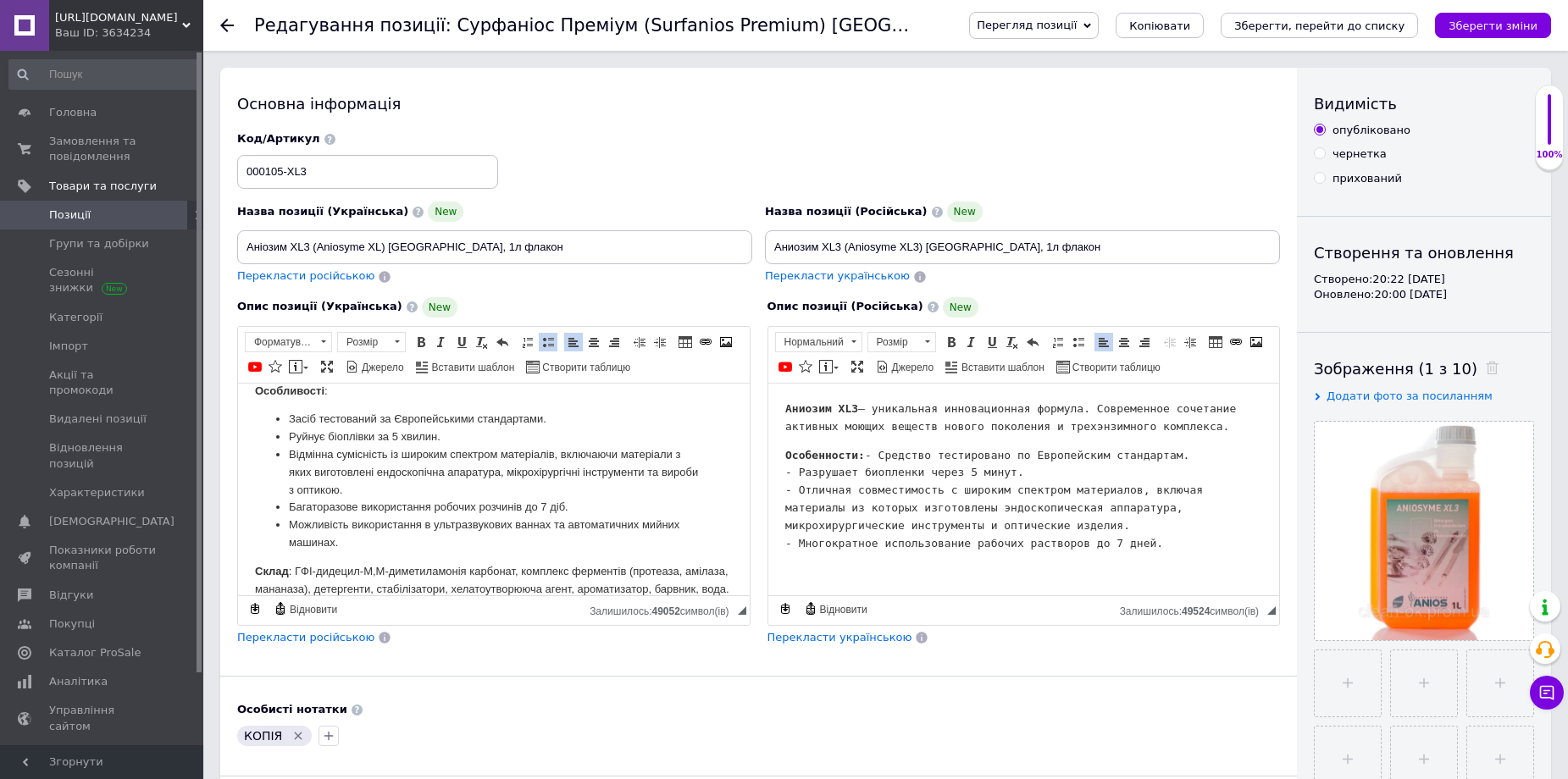
click at [858, 580] on p "Редактор, 75D46F1A-81B9-496B-9733-55D93F641620" at bounding box center [1023, 572] width 478 height 18
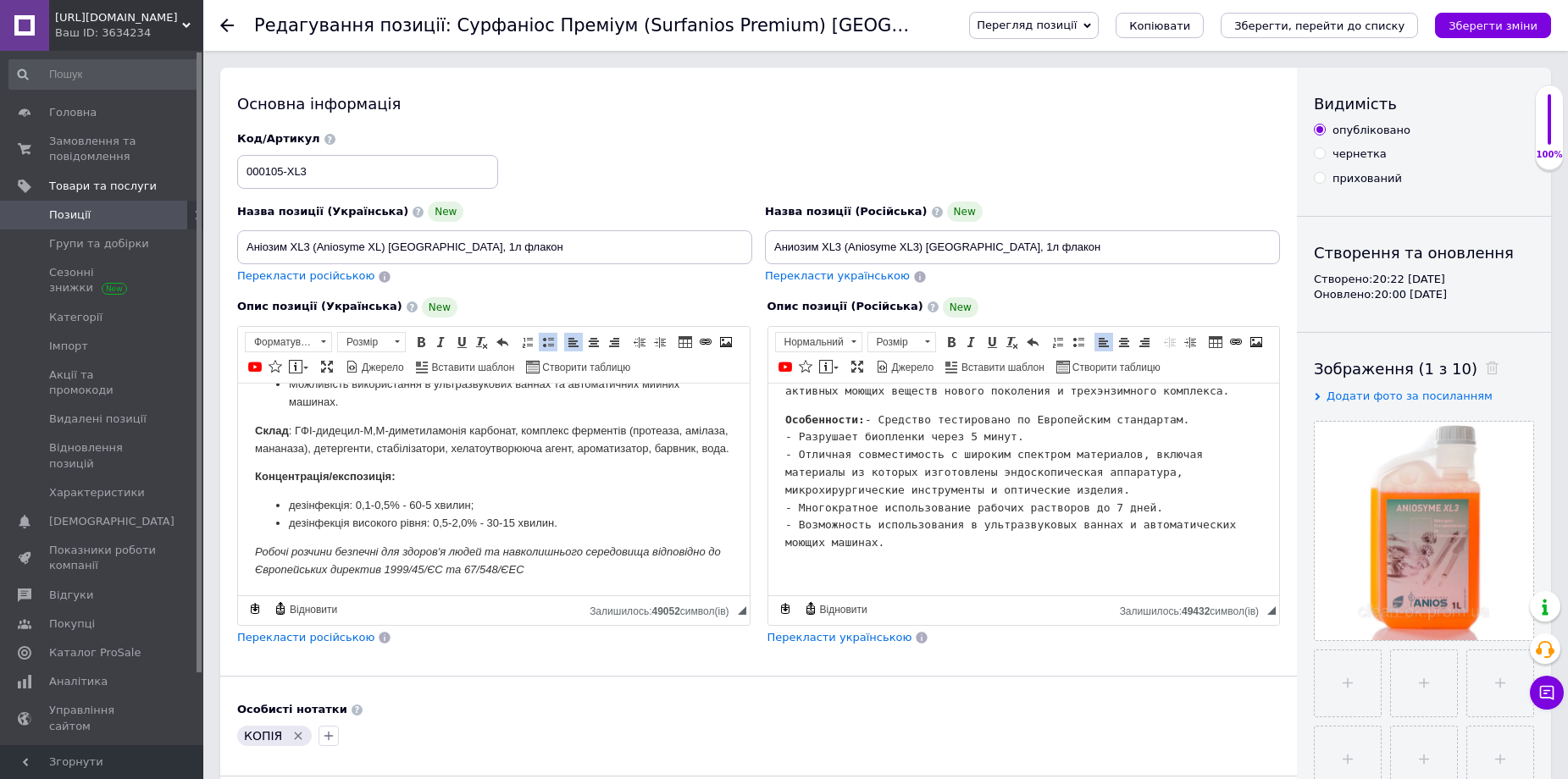
scroll to position [222, 0]
click at [255, 423] on strong "Склад" at bounding box center [272, 430] width 34 height 13
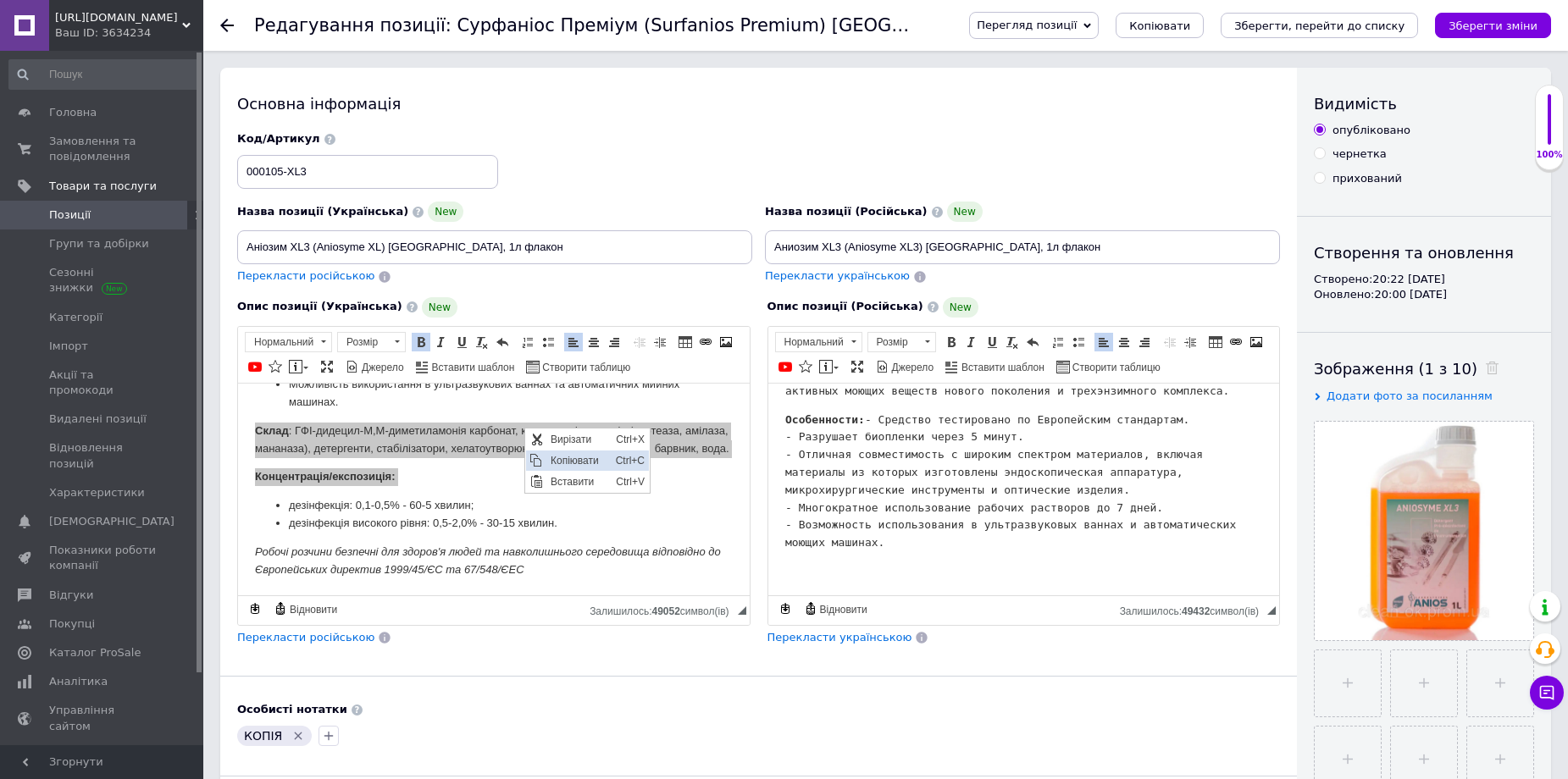
click at [574, 453] on span "Копіювати" at bounding box center [579, 460] width 65 height 21
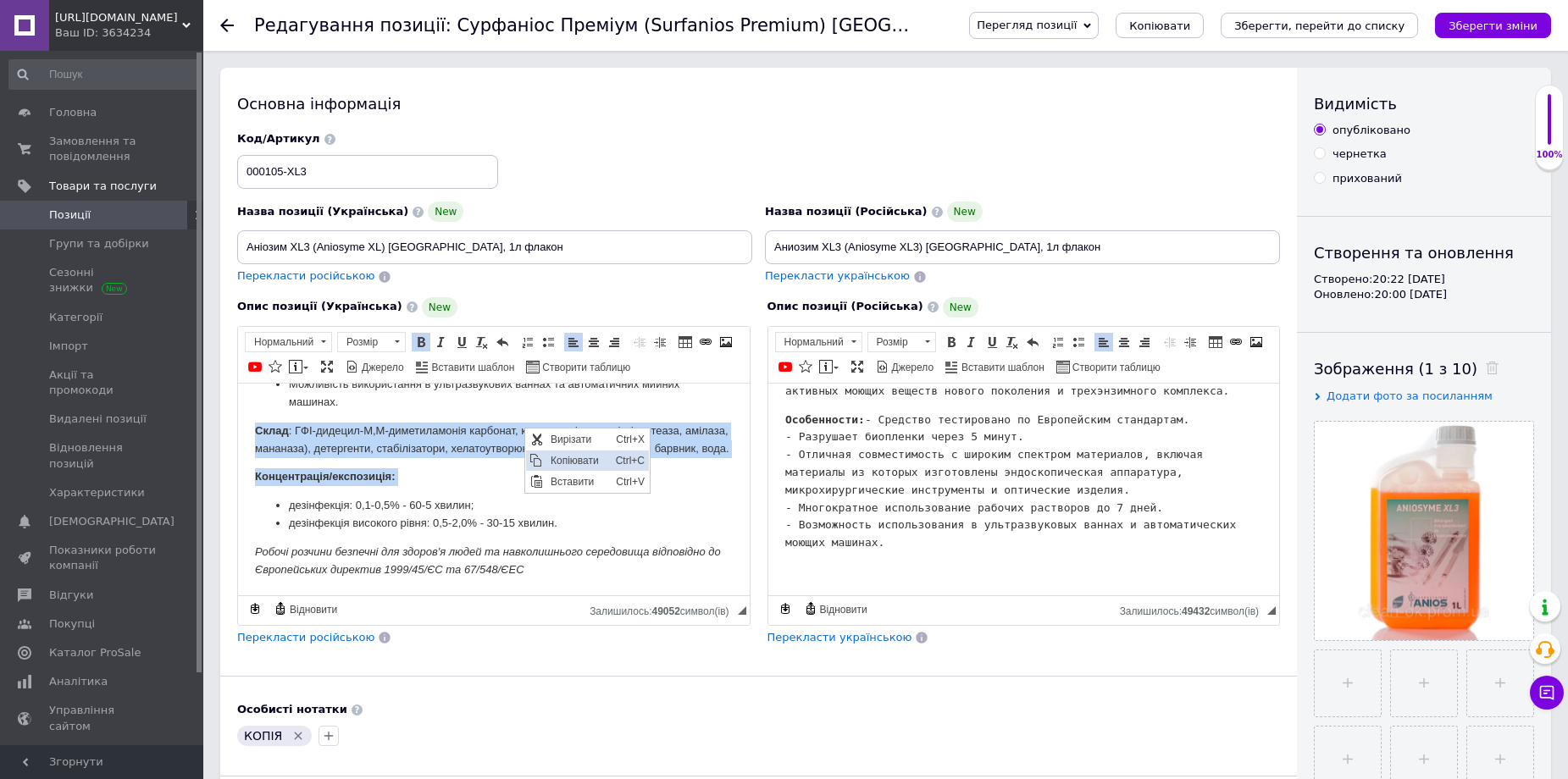
copy body "Склад : ГФІ-дидецил-М,М-диметиламонія карбонат, комплекс ферментів (протеаза, а…"
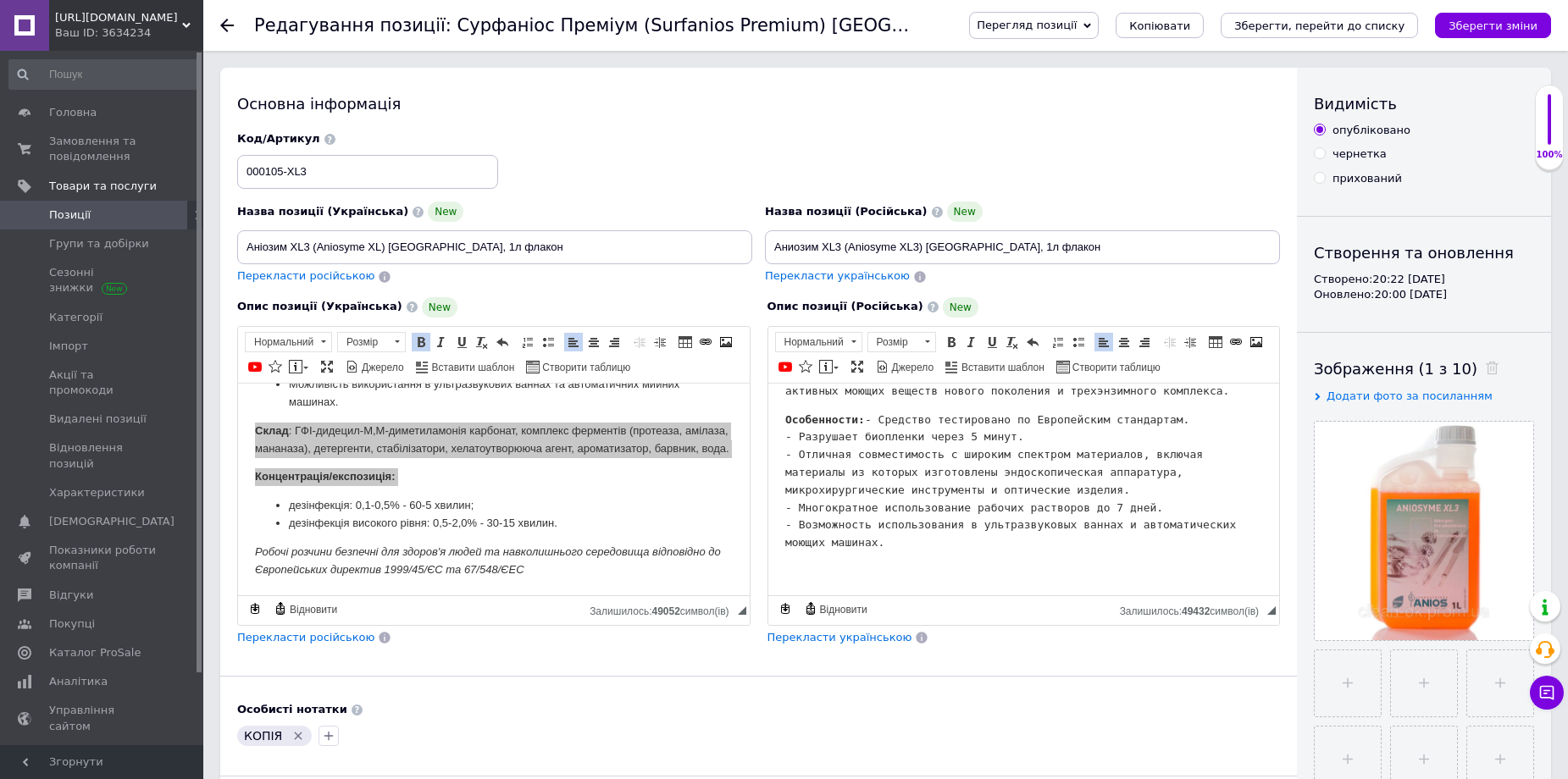
click at [814, 580] on p "Редактор, 75D46F1A-81B9-496B-9733-55D93F641620" at bounding box center [1023, 572] width 478 height 18
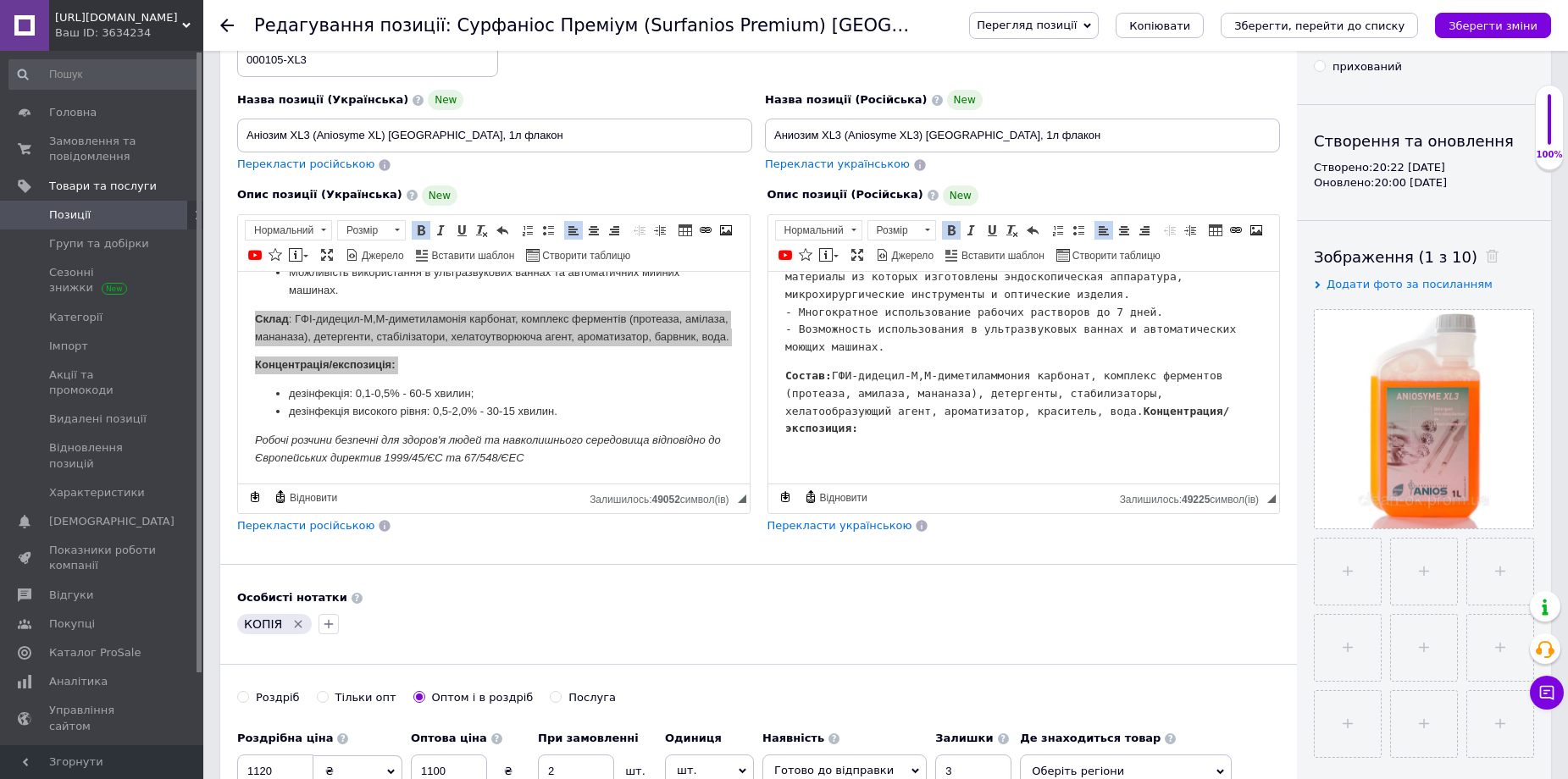
scroll to position [254, 0]
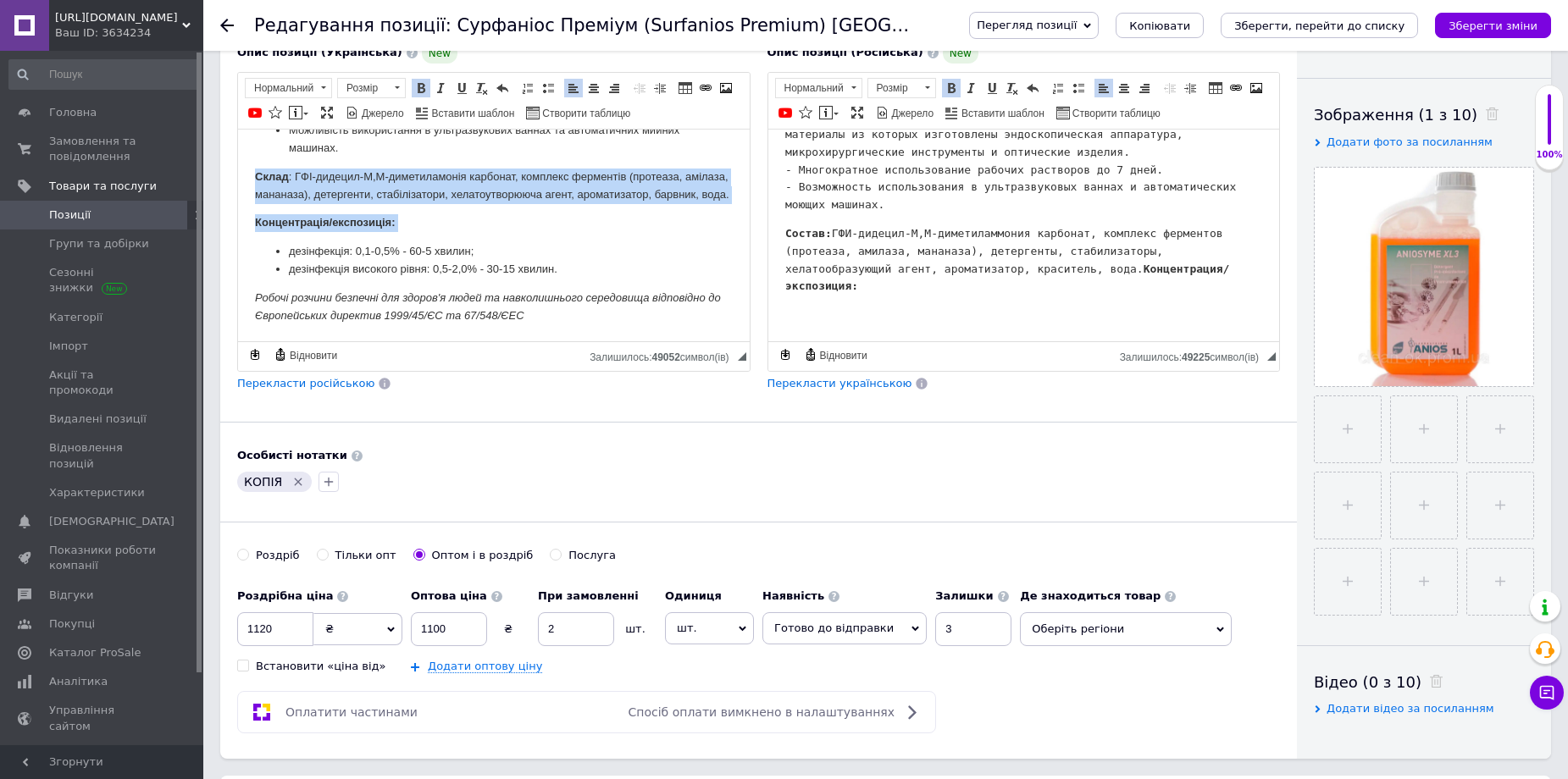
click at [288, 250] on ul "дезінфекція: 0,1-0,5% - 60-5 хвилин; дезінфекція високого рівня: 0,5-2,0% - 30-…" at bounding box center [494, 260] width 478 height 36
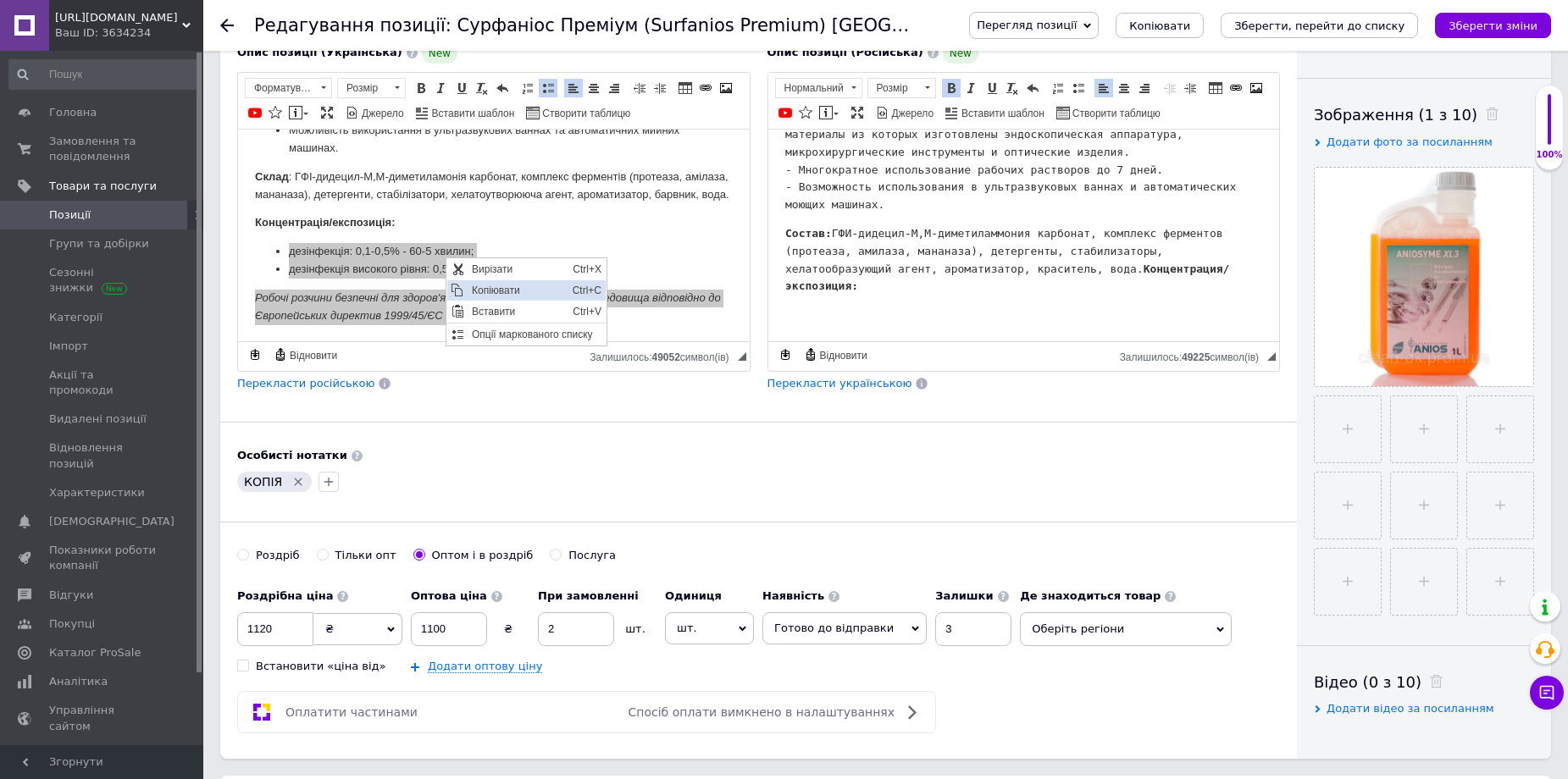
click at [482, 280] on span "Копіювати" at bounding box center [518, 289] width 101 height 21
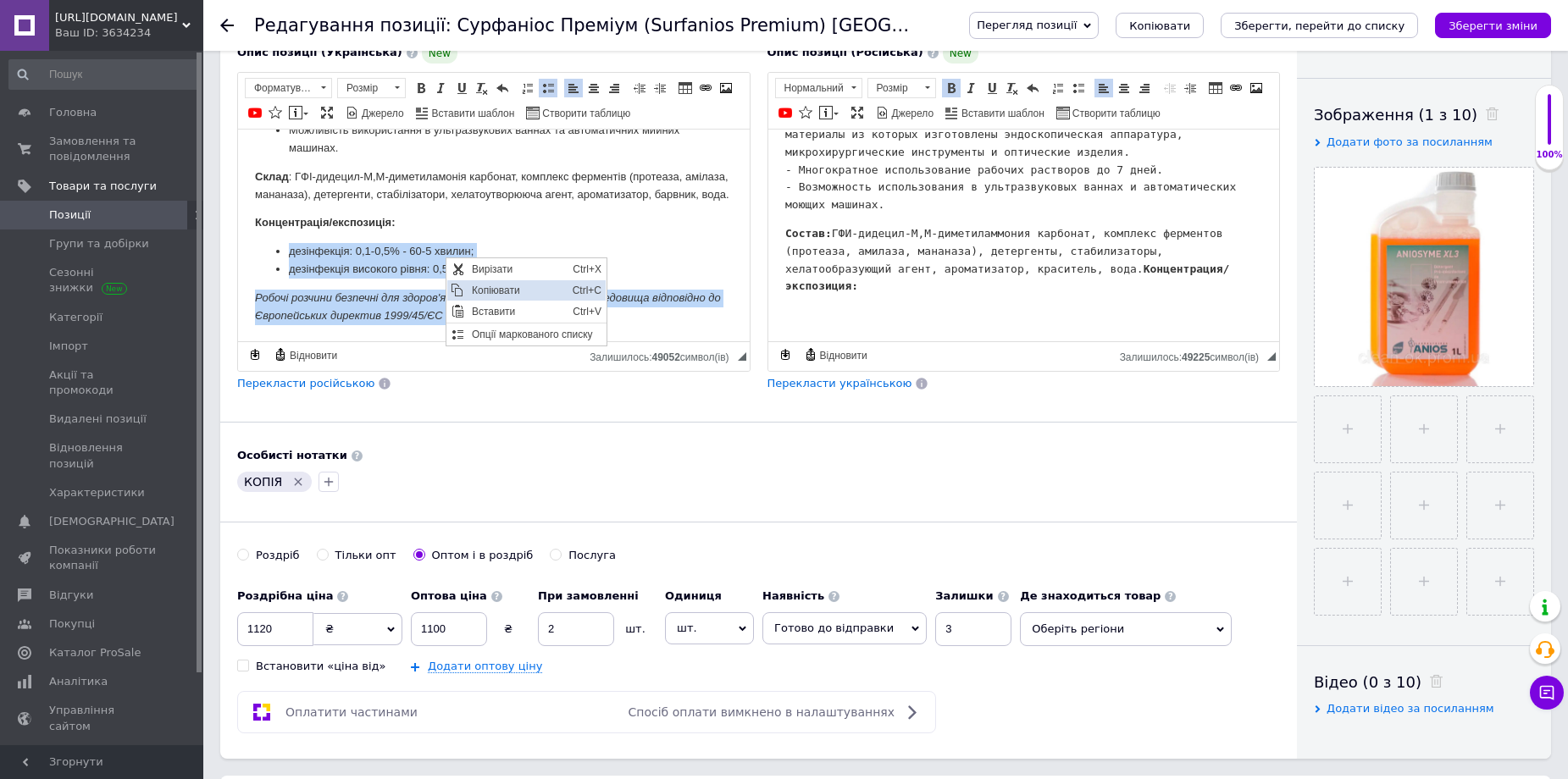
copy body "дезінфекція: 0,1-0,5% - 60-5 хвилин; дезінфекція високого рівня: 0,5-2,0% - 30-…"
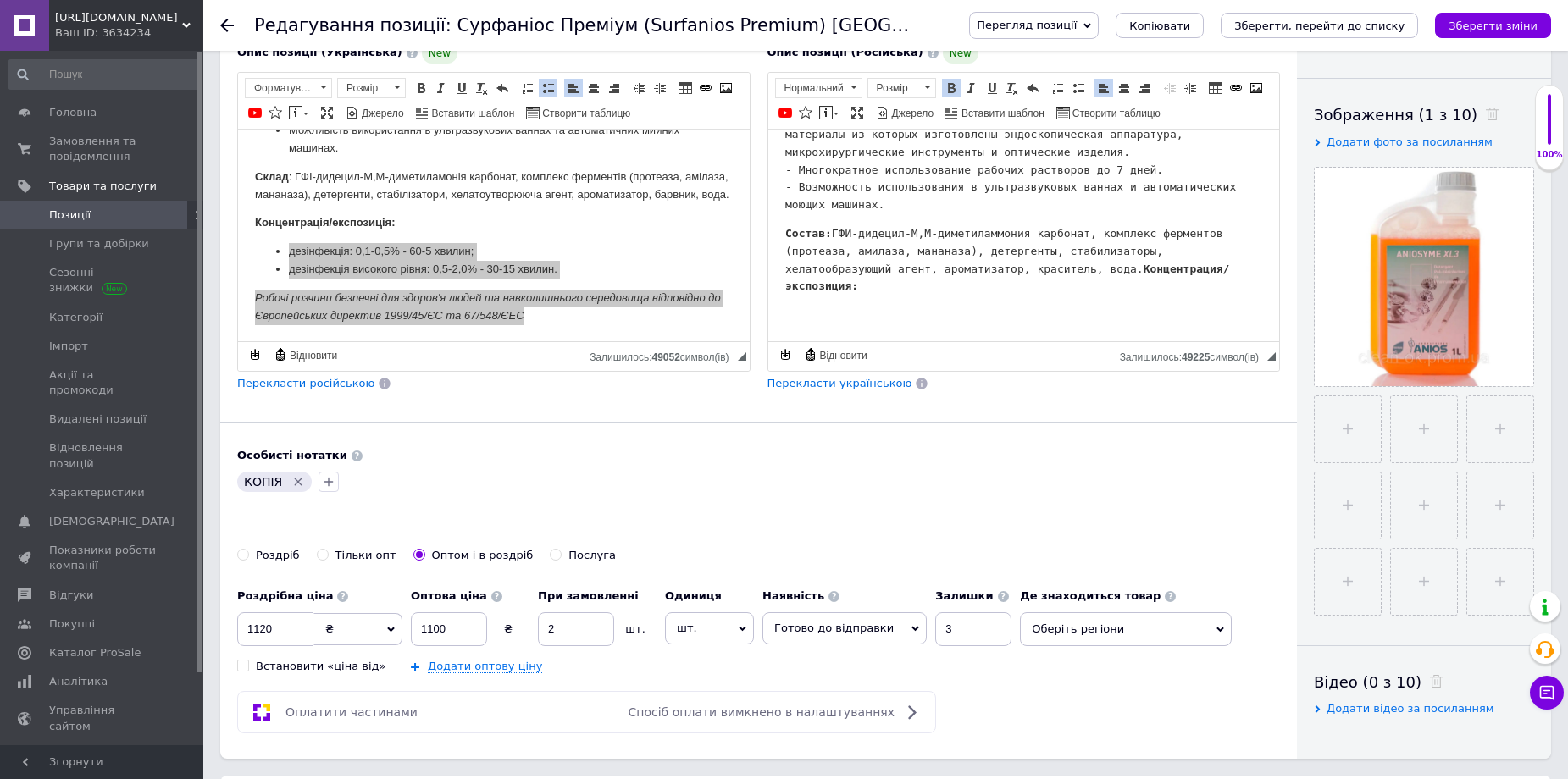
click at [842, 320] on body "Аниозим XL3 – уникальная инновационная формула. Современное сочетание активных …" at bounding box center [1023, 175] width 478 height 297
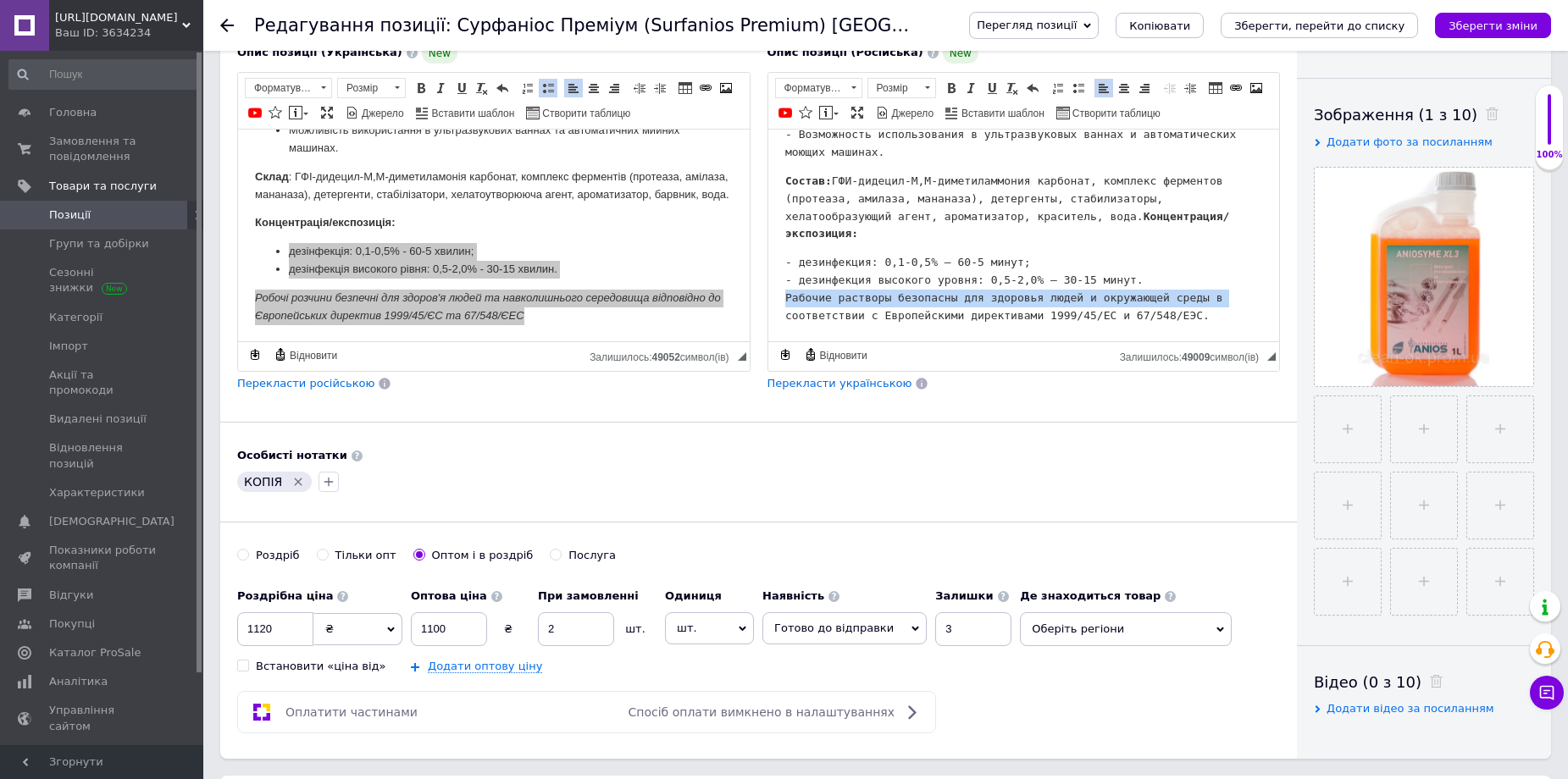
scroll to position [205, 0]
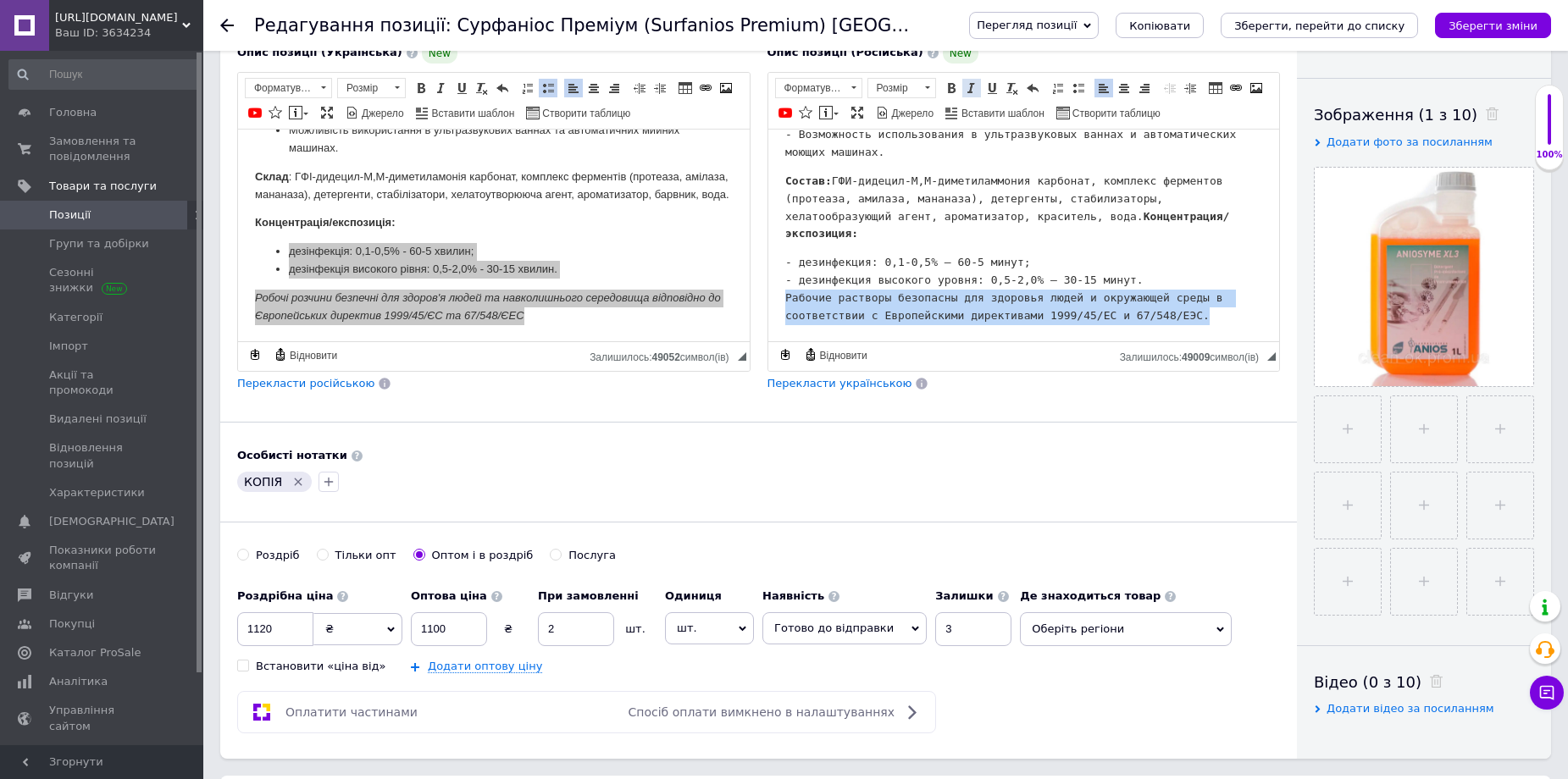
click at [965, 83] on span at bounding box center [972, 87] width 14 height 14
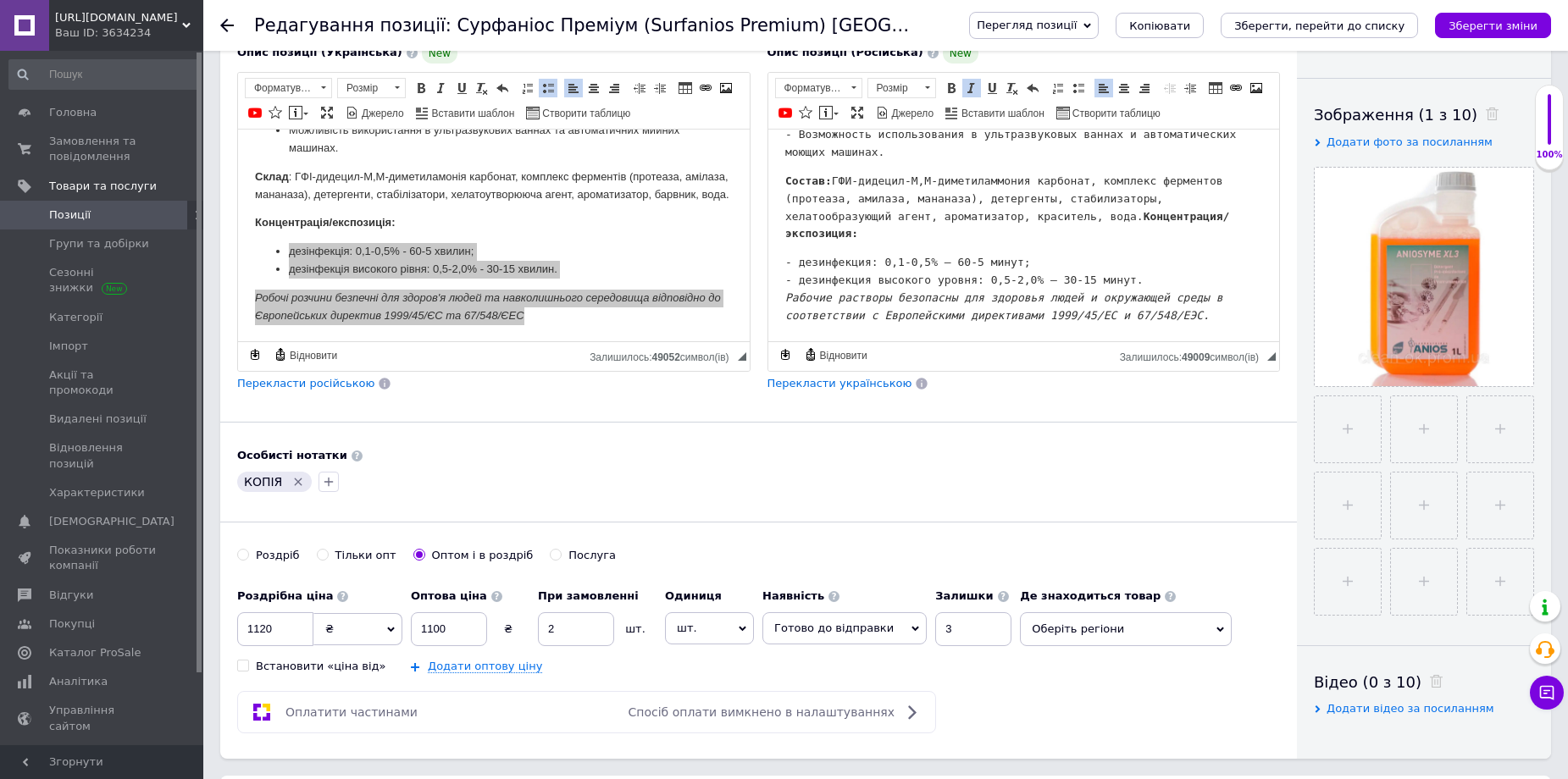
click at [829, 265] on pre "- дезинфекция: 0,1-0,5% – 60-5 минут; - дезинфекция высокого уровня: 0,5-2,0% –…" at bounding box center [1023, 288] width 478 height 70
click at [295, 481] on icon "Видалити мітку" at bounding box center [298, 482] width 7 height 7
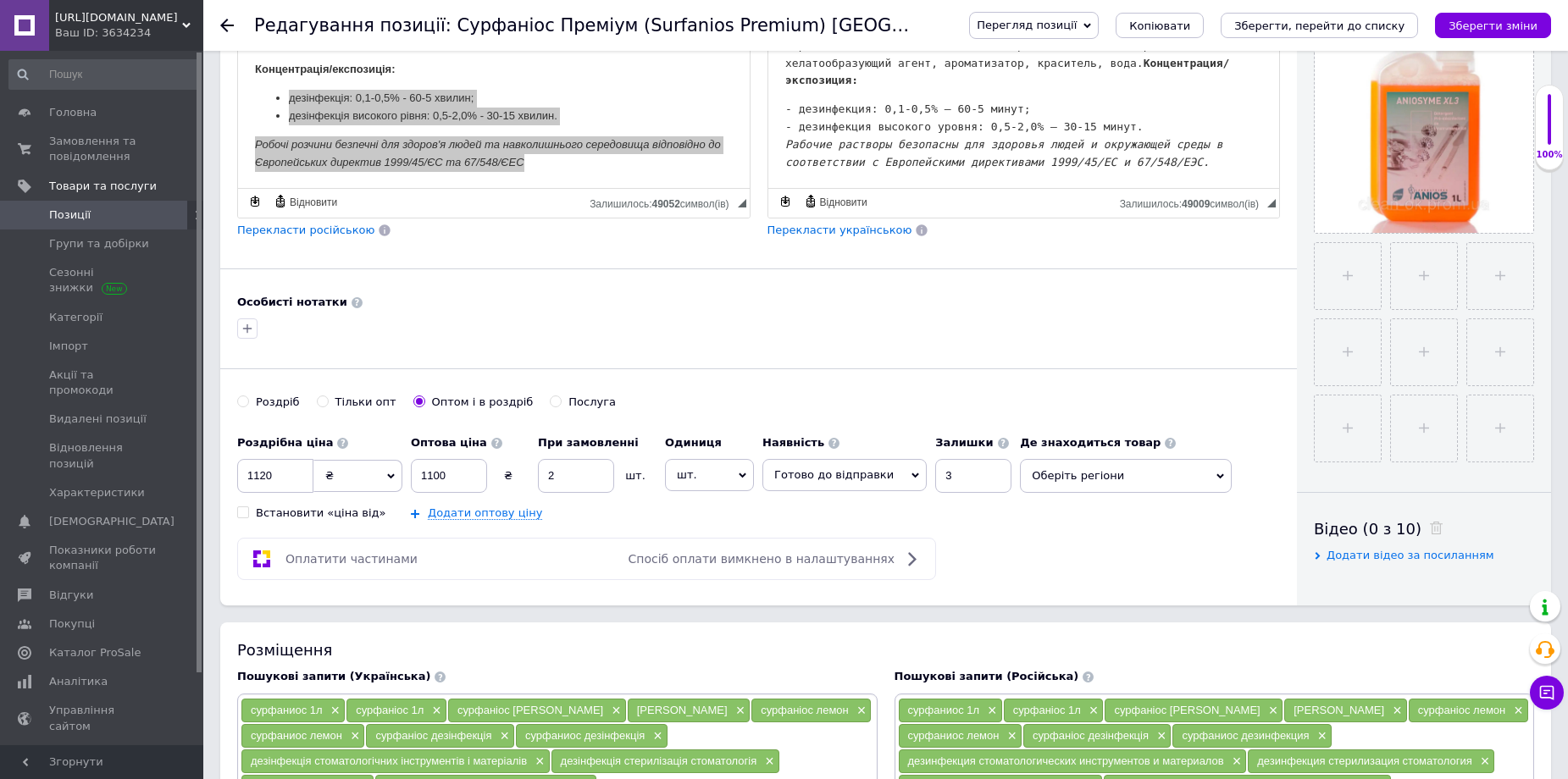
scroll to position [423, 0]
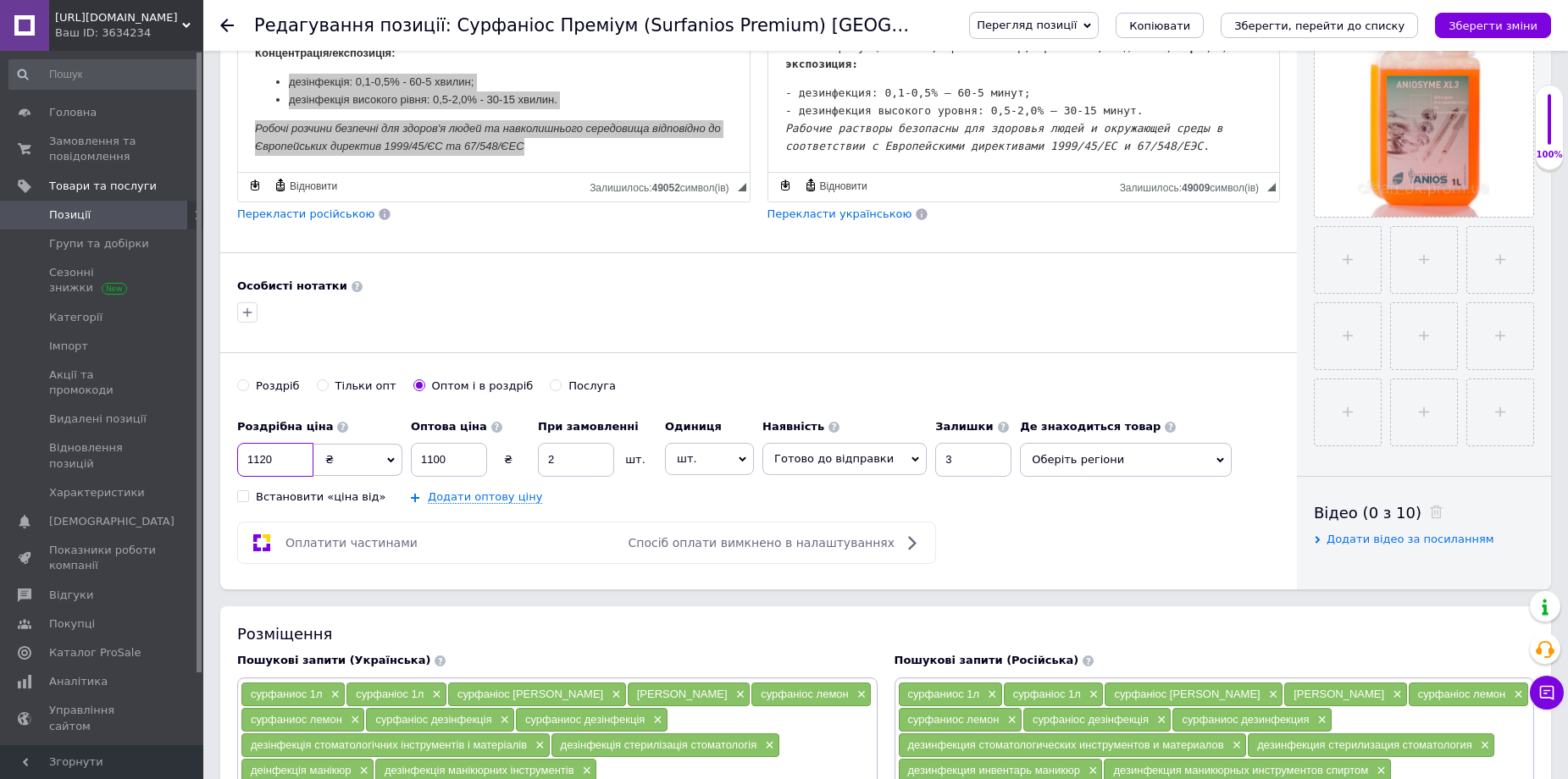
click at [276, 452] on input "1120" at bounding box center [275, 460] width 77 height 34
click at [808, 375] on div "Основна інформація Назва позиції (Українська) New Аніозим XL3 (Aniosyme XL) [GE…" at bounding box center [759, 117] width 1077 height 946
click at [287, 463] on input "1120" at bounding box center [275, 460] width 77 height 34
type input "1370"
click at [459, 456] on input "1100" at bounding box center [449, 460] width 77 height 34
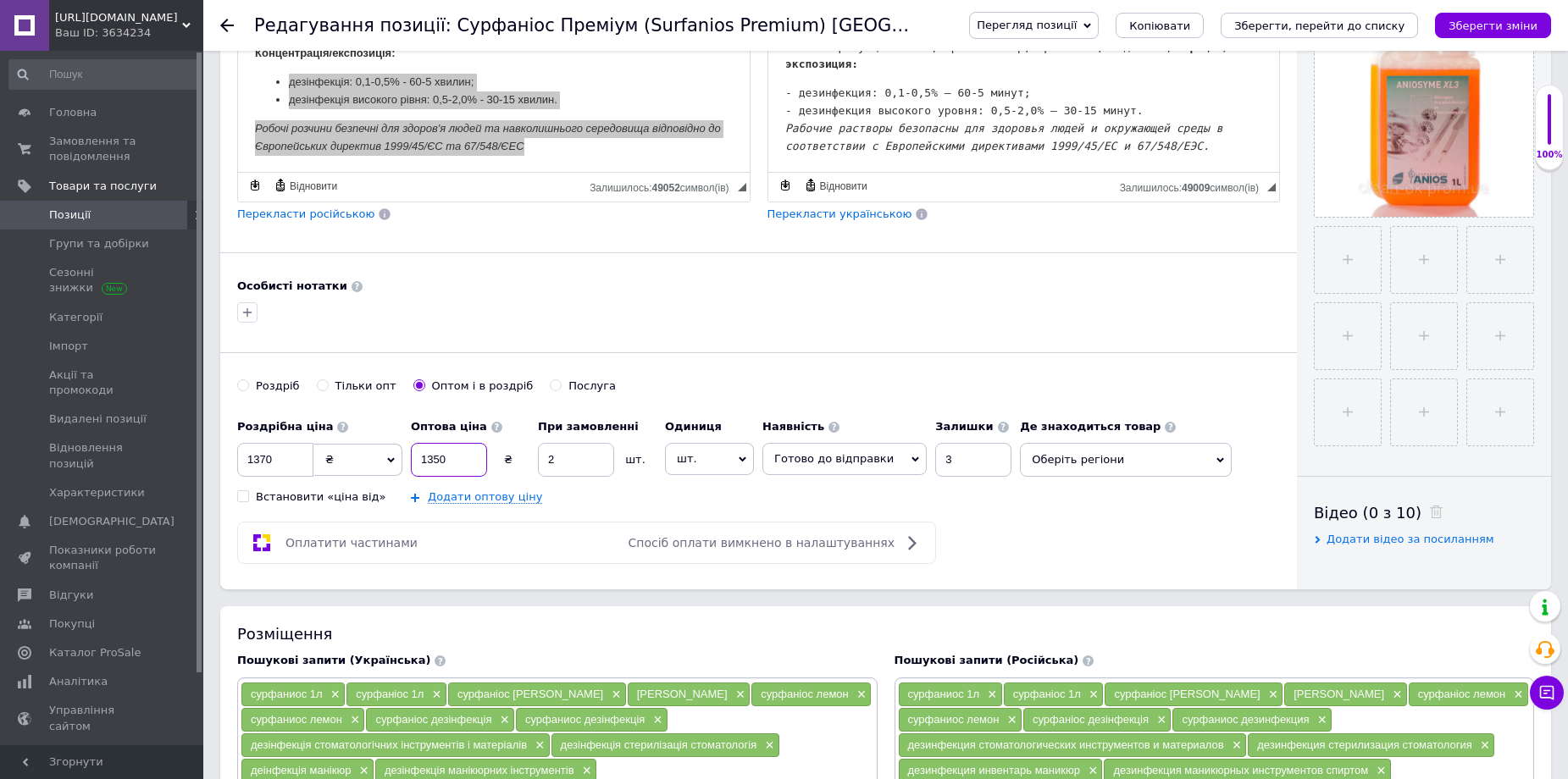
type input "1350"
click at [737, 462] on span "шт." at bounding box center [709, 459] width 89 height 32
click at [720, 498] on input at bounding box center [718, 503] width 95 height 34
type input "фл"
click at [711, 536] on li "[PERSON_NAME]" at bounding box center [718, 536] width 104 height 23
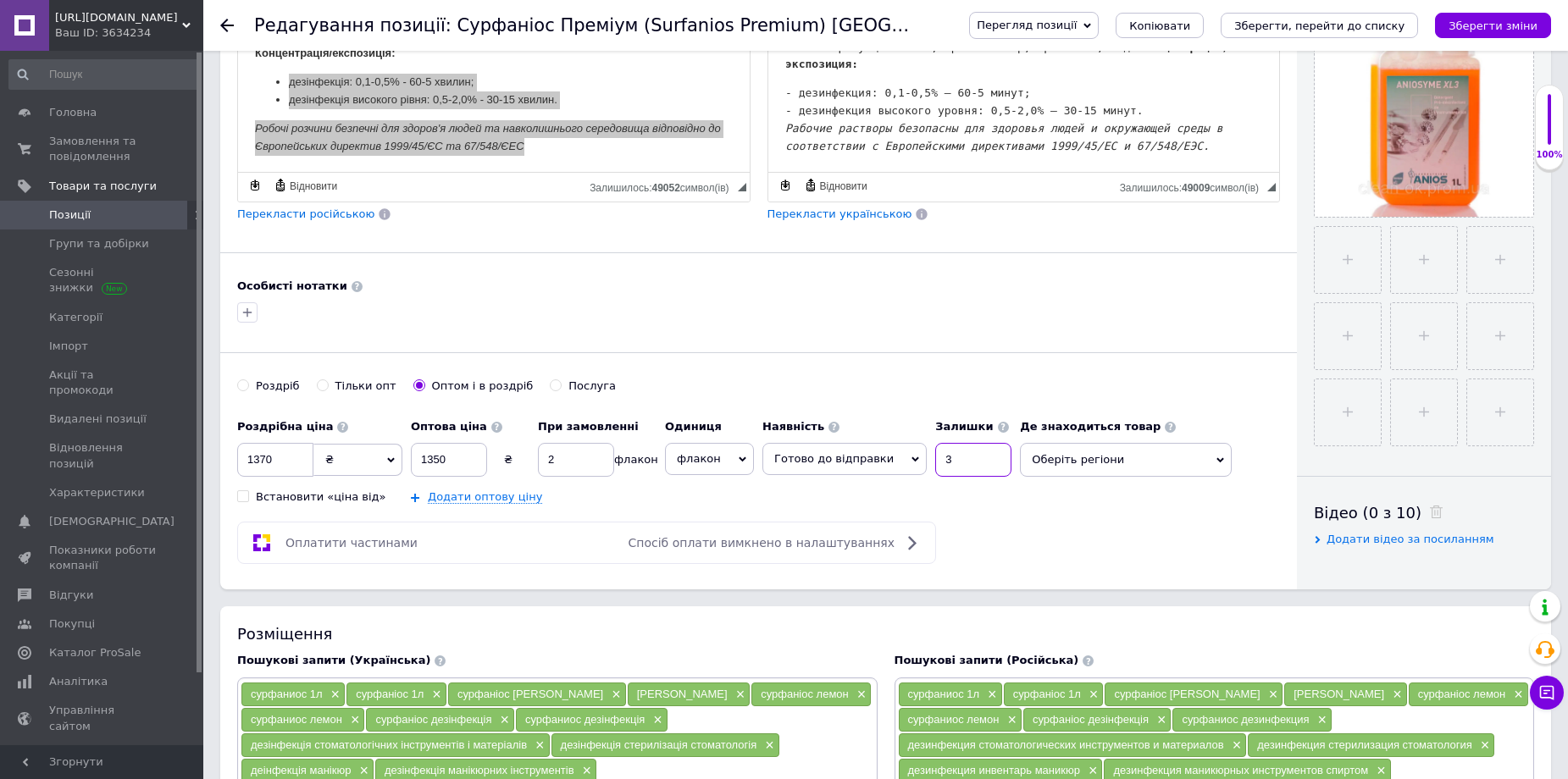
click at [942, 466] on input "3" at bounding box center [974, 460] width 77 height 34
type input "5"
click at [1070, 453] on span "Оберіть регіони" at bounding box center [1126, 460] width 212 height 34
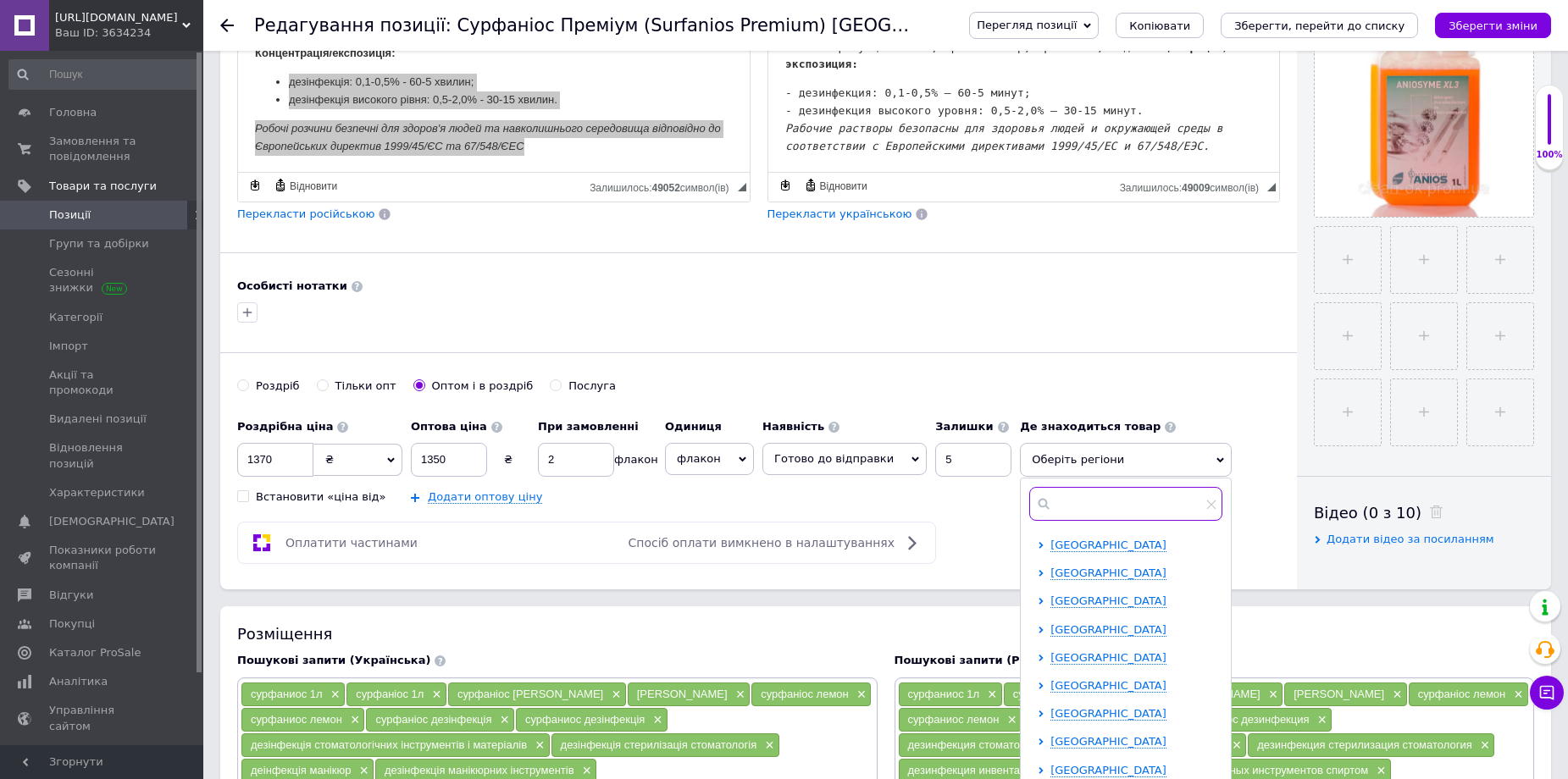
click at [1056, 499] on input "text" at bounding box center [1126, 504] width 193 height 34
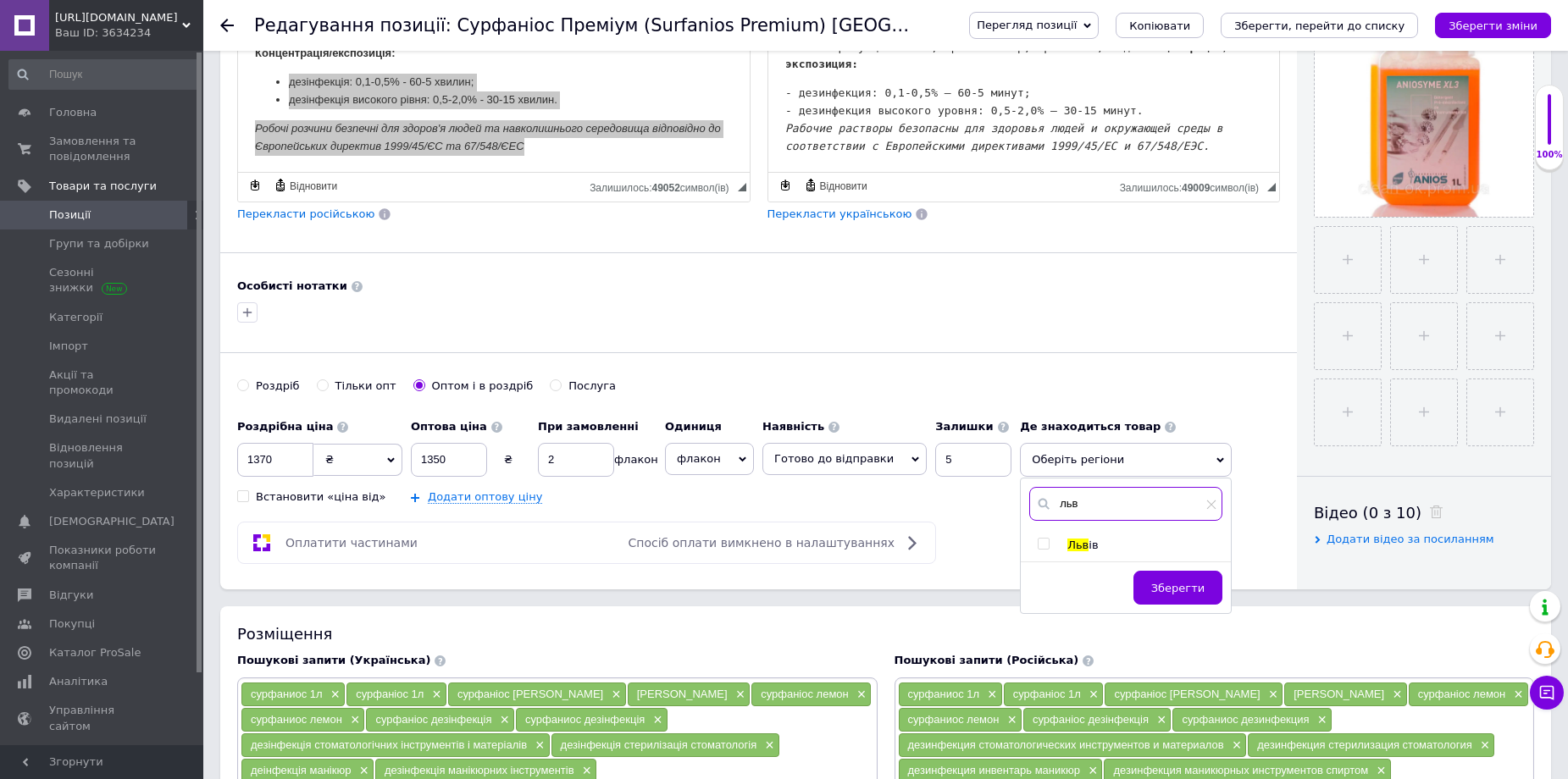
type input "льв"
click at [1038, 539] on input "checkbox" at bounding box center [1043, 544] width 11 height 11
checkbox input "true"
click at [1161, 593] on span "Зберегти" at bounding box center [1177, 597] width 53 height 13
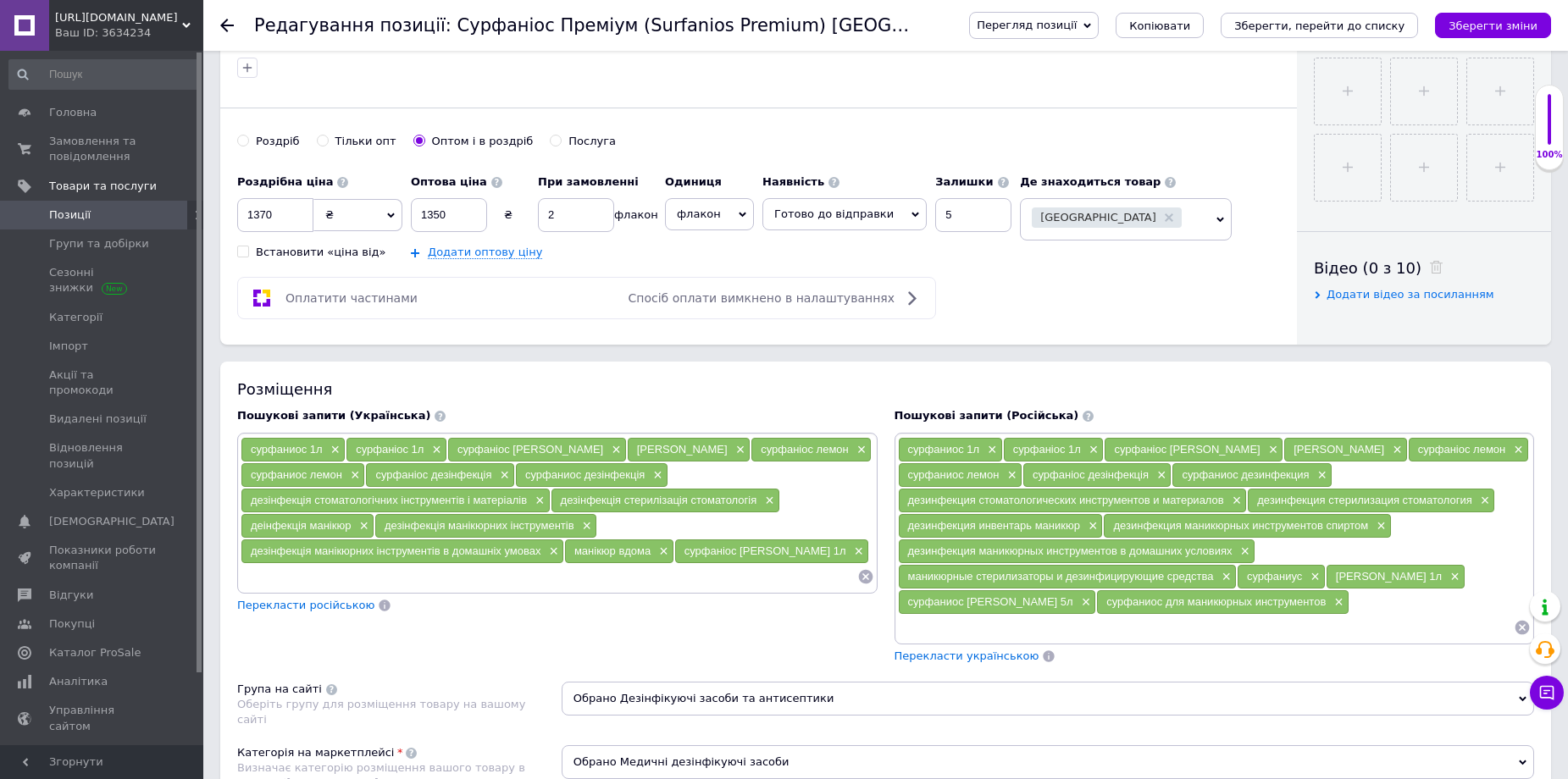
scroll to position [678, 0]
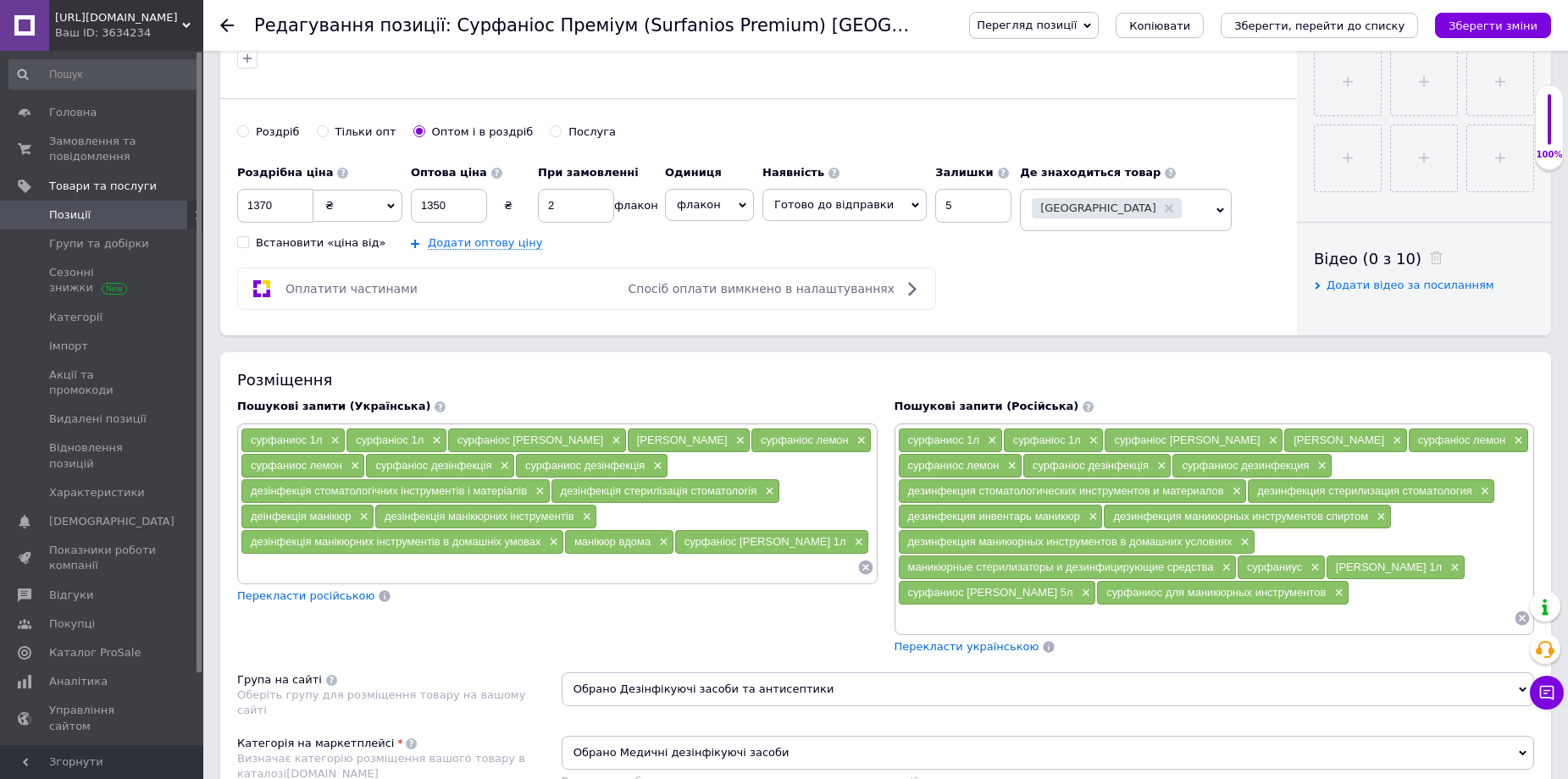
click at [317, 568] on input at bounding box center [548, 567] width 617 height 25
type input "аніозим"
type input "[PERSON_NAME] ікс ель 3"
type input "аніозим xl3"
type input "aniosyme xl 3"
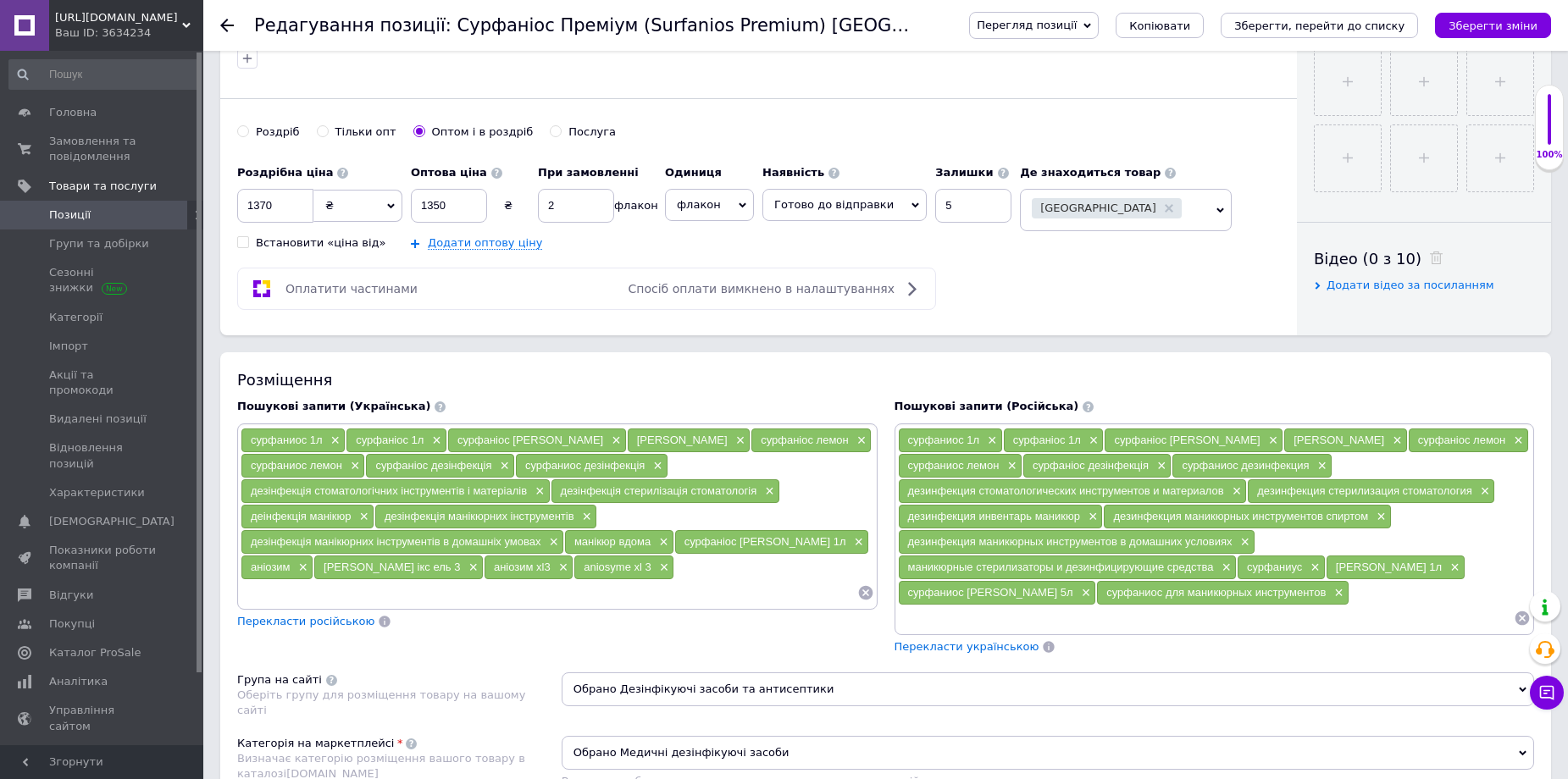
click at [945, 616] on input at bounding box center [1206, 619] width 617 height 25
type input "aniosyme xl3"
type input "аниозим 5 л"
type input "аниозим"
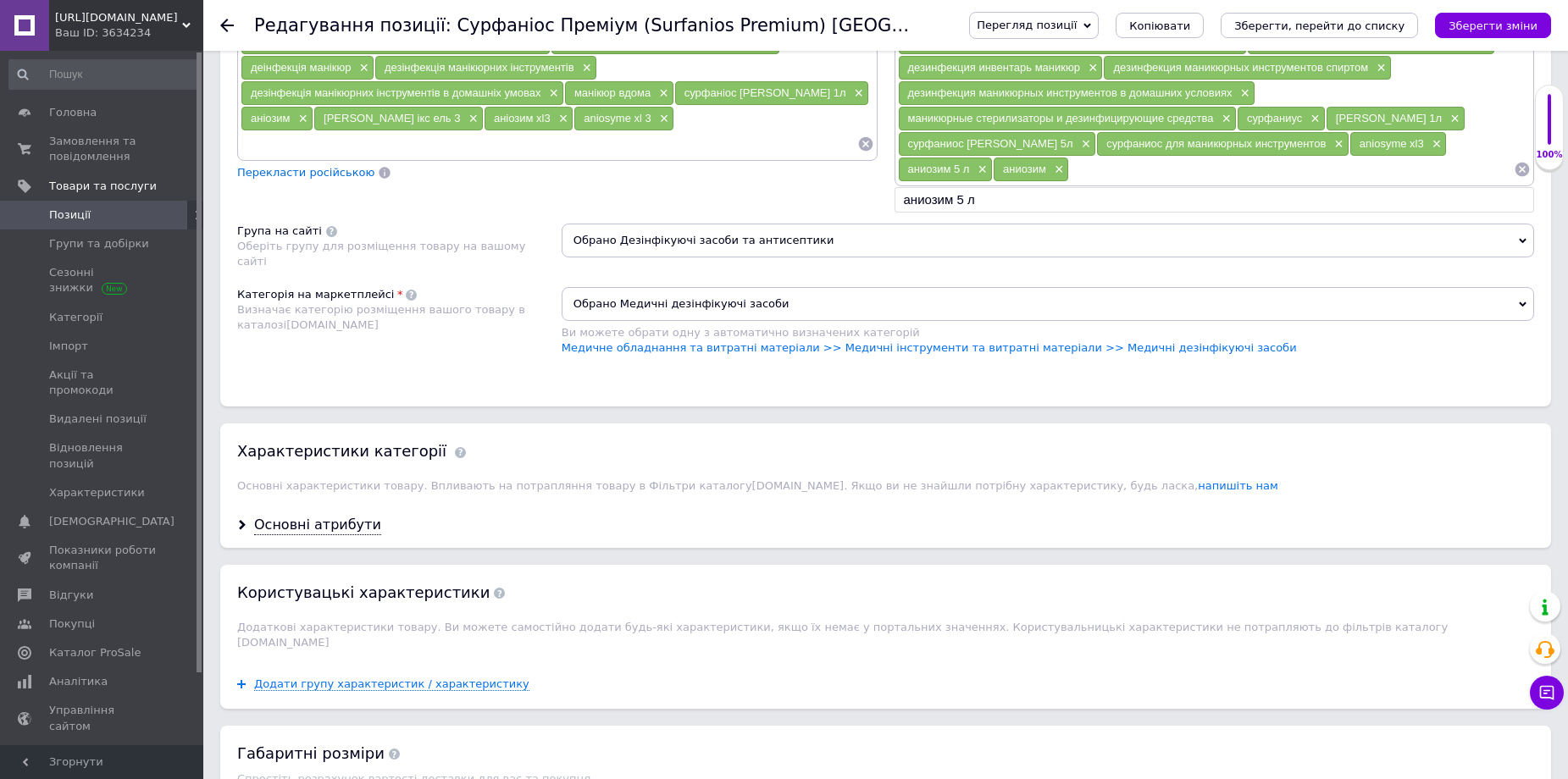
scroll to position [1186, 0]
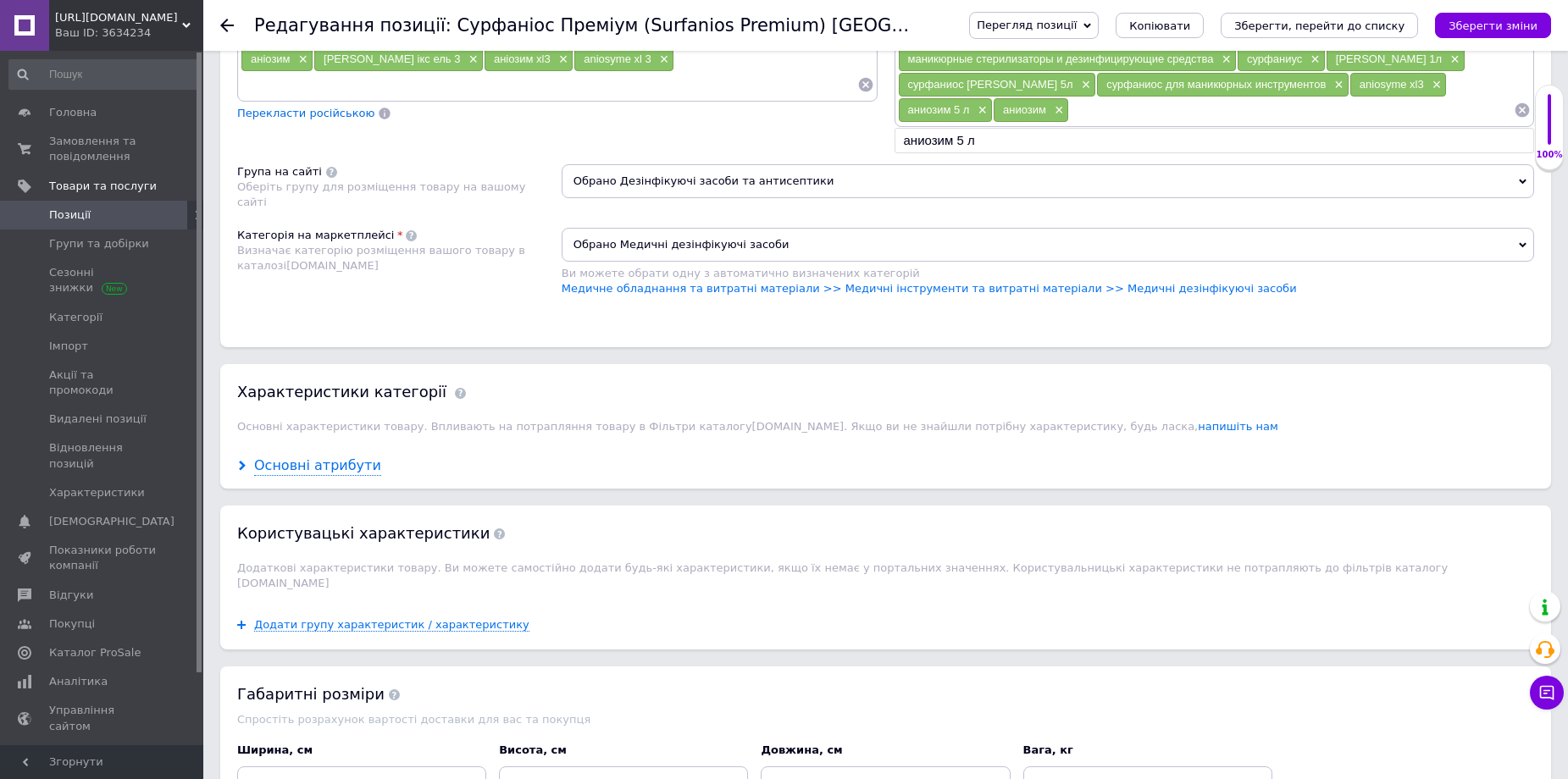
click at [322, 468] on div "Основні атрибути" at bounding box center [317, 466] width 127 height 20
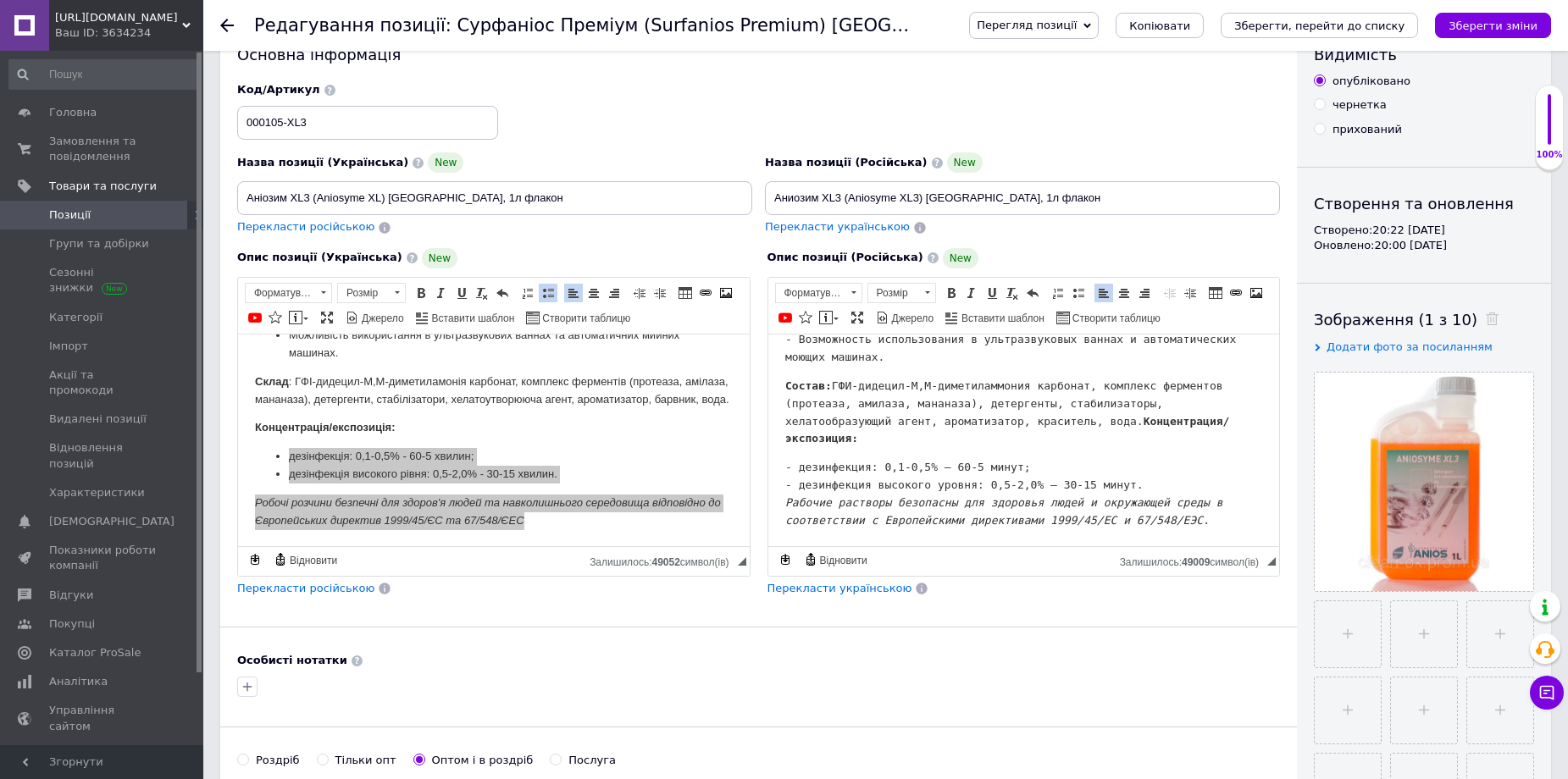
scroll to position [0, 0]
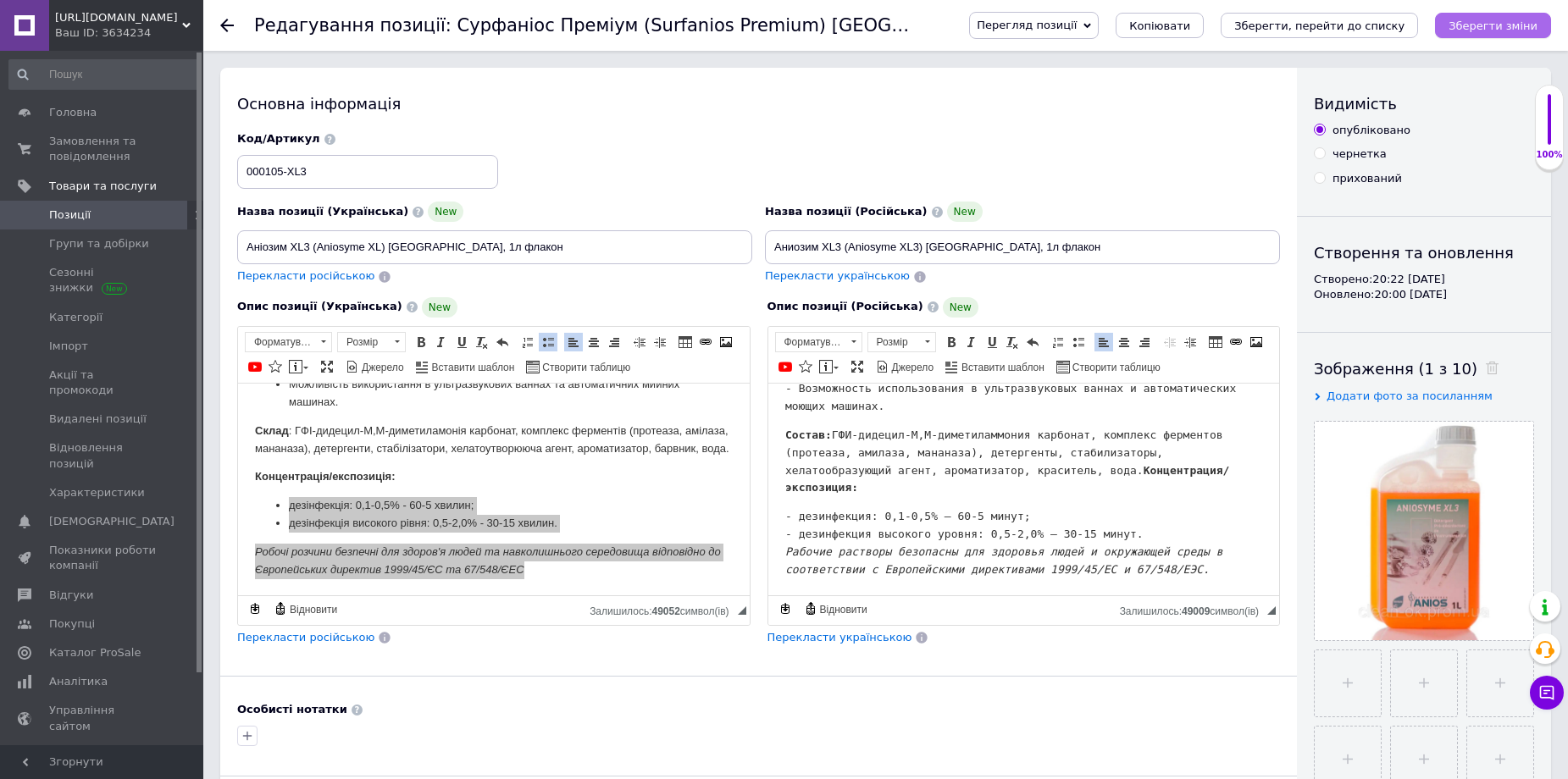
click at [1514, 22] on icon "Зберегти зміни" at bounding box center [1493, 26] width 89 height 13
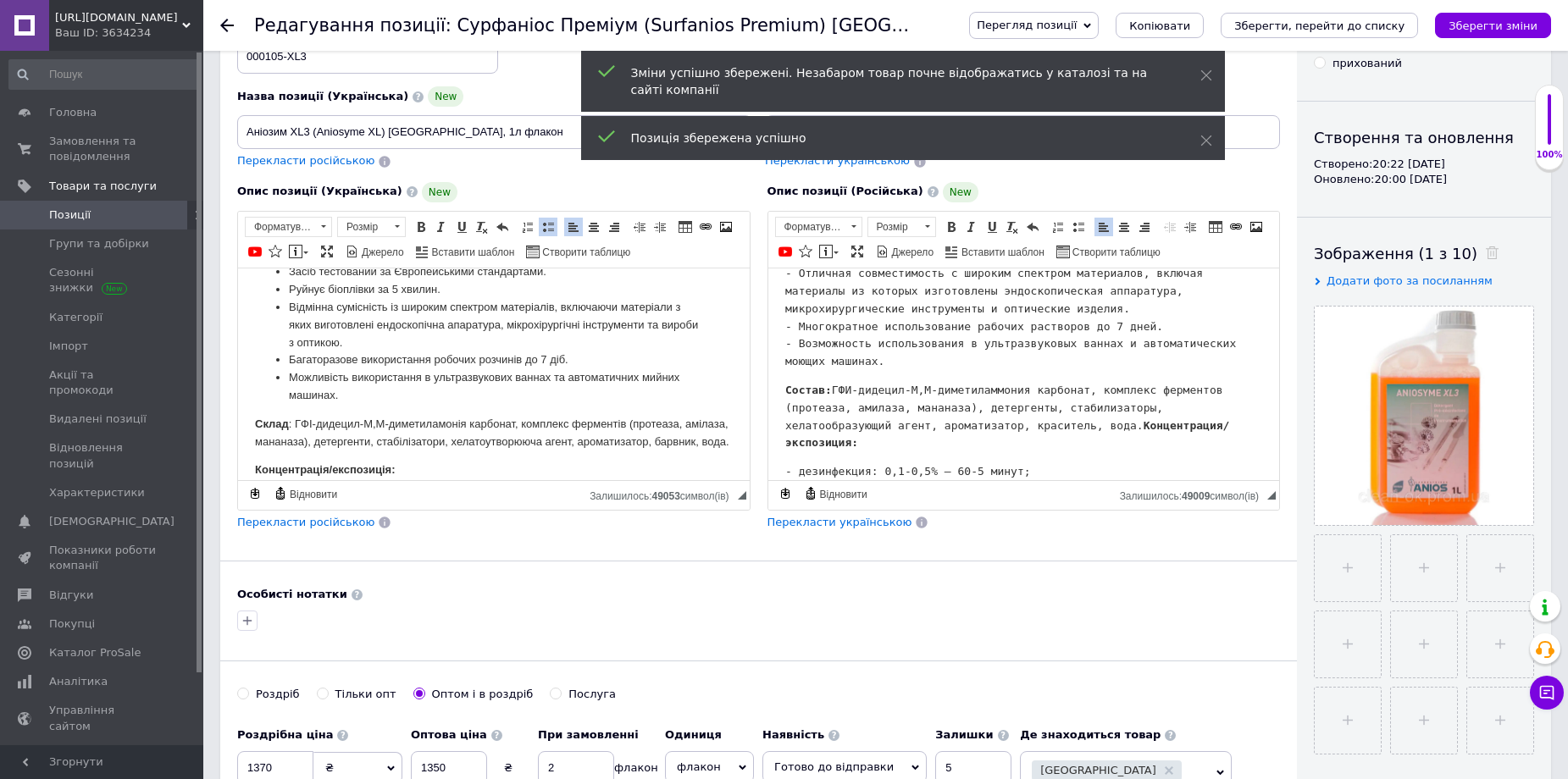
scroll to position [339, 0]
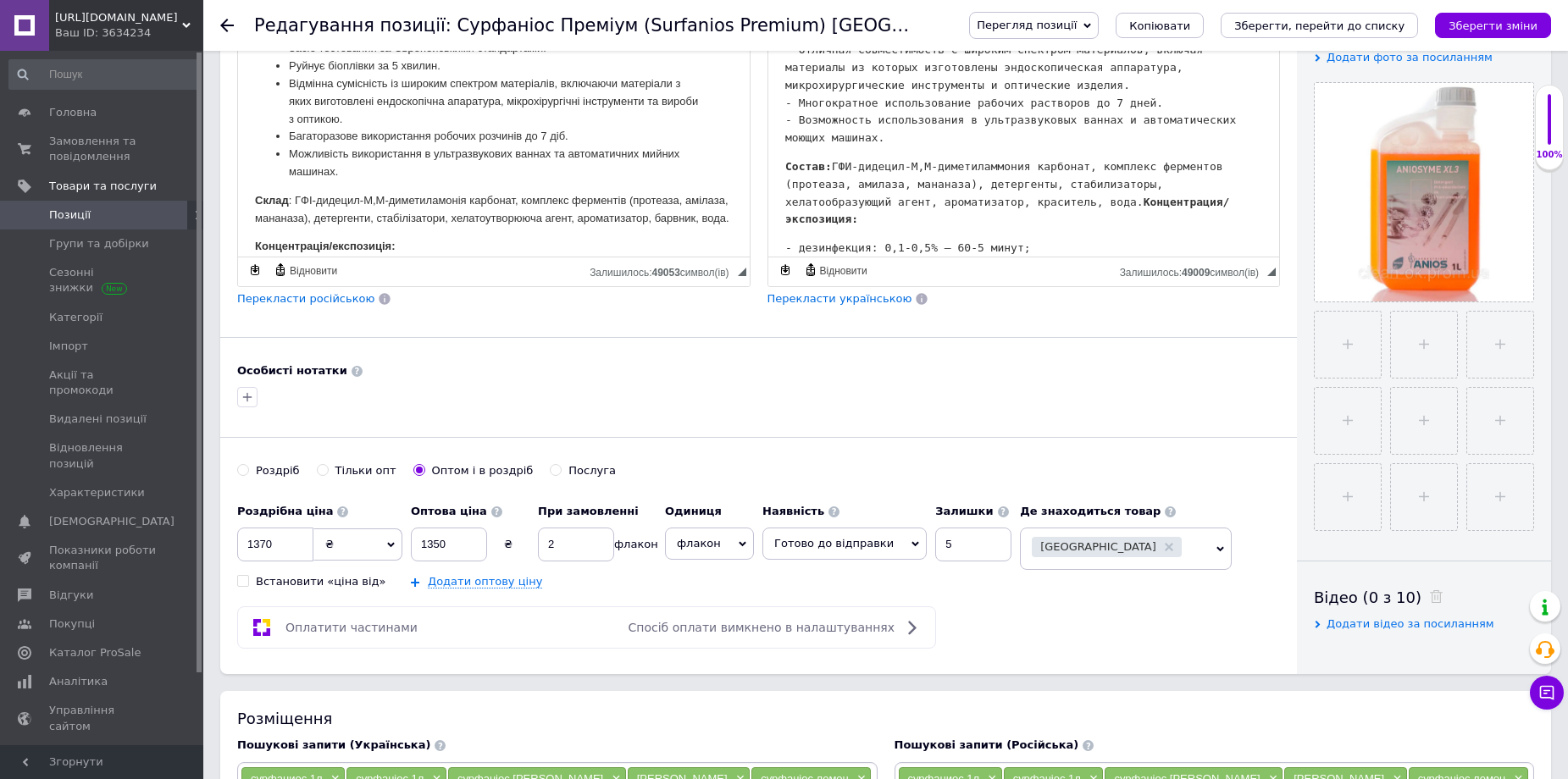
click at [223, 22] on use at bounding box center [227, 25] width 14 height 14
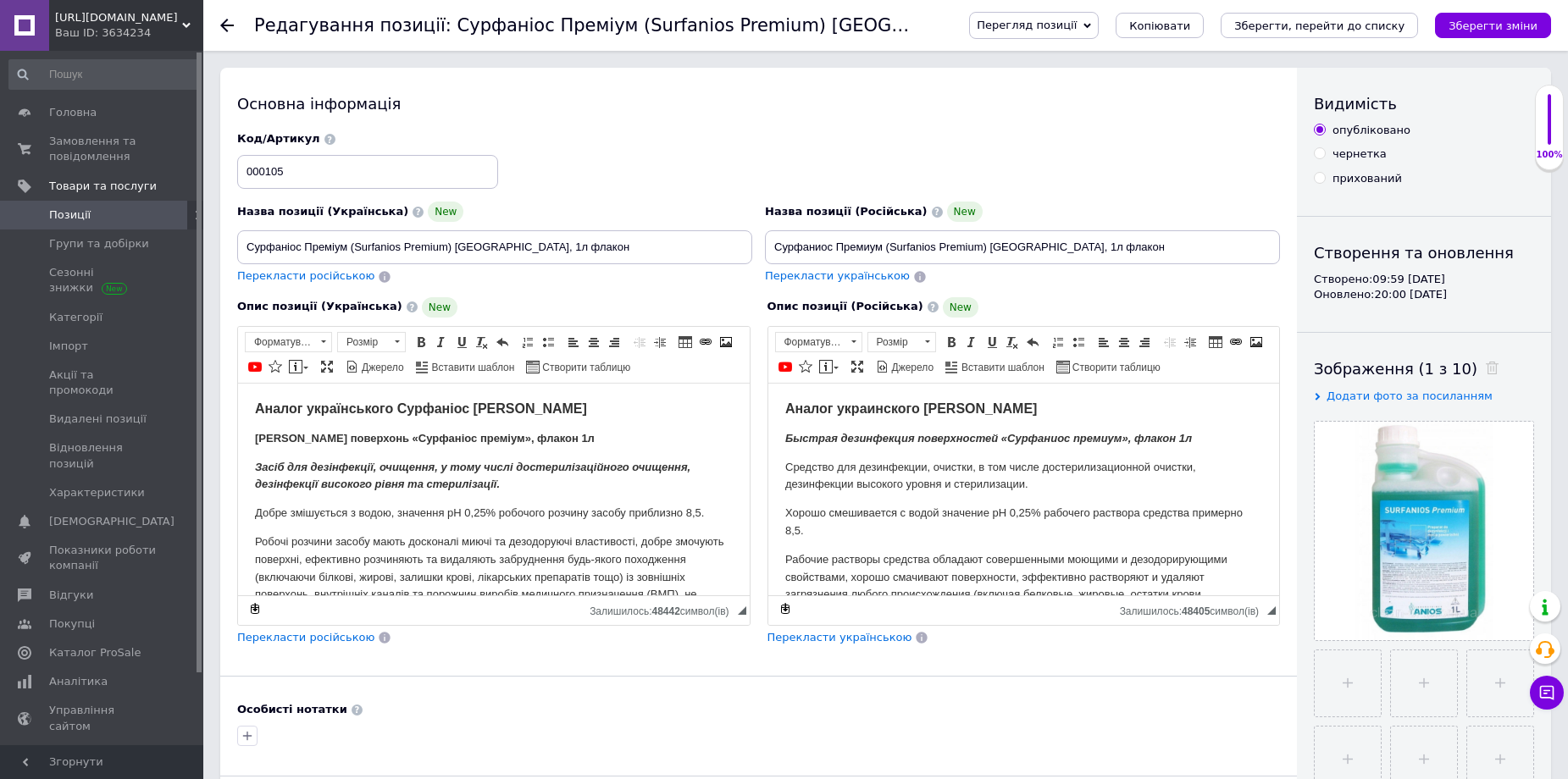
click at [228, 24] on use at bounding box center [227, 25] width 14 height 14
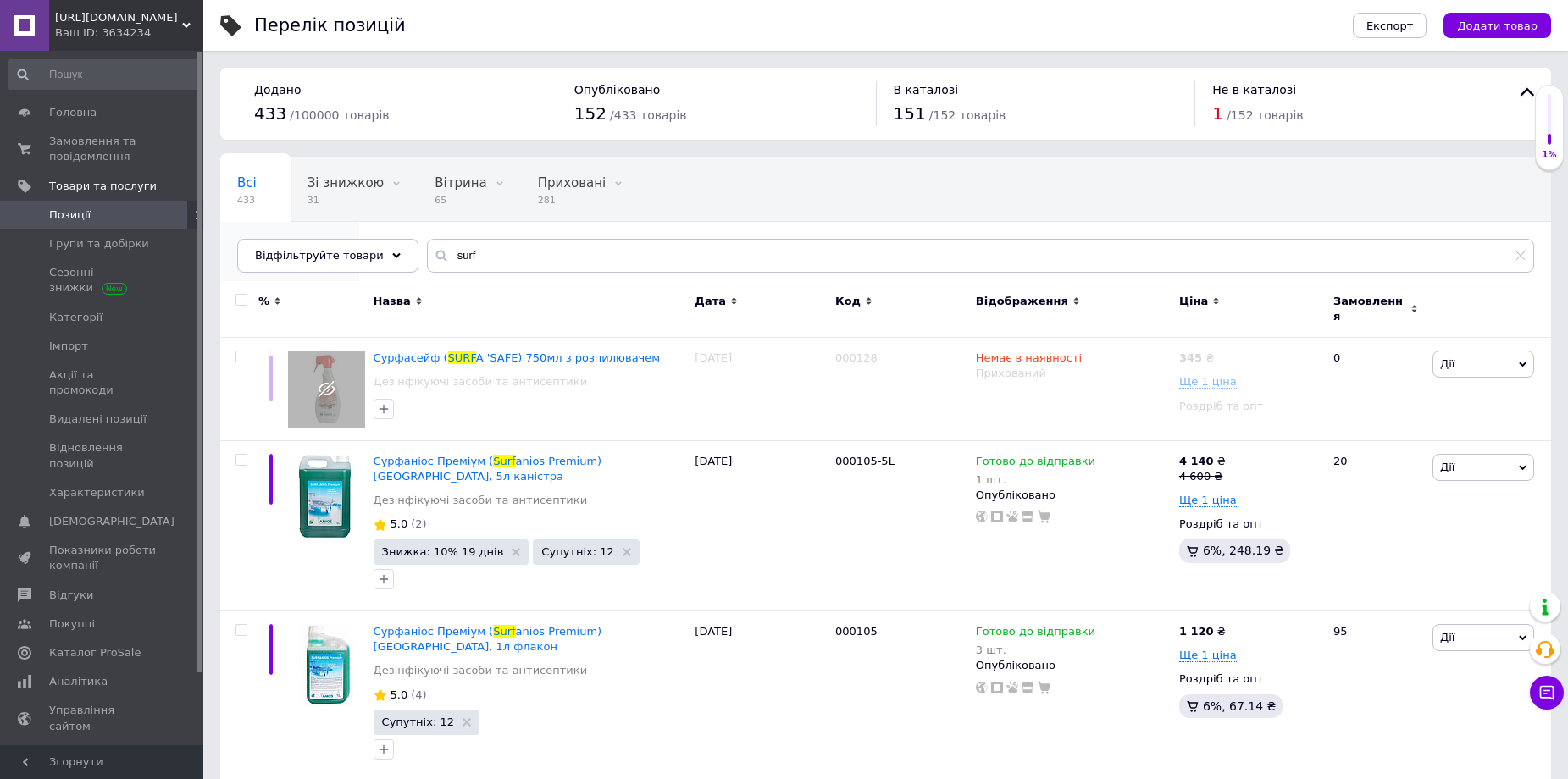
click at [325, 258] on span "152" at bounding box center [281, 265] width 88 height 13
